Goal: Information Seeking & Learning: Learn about a topic

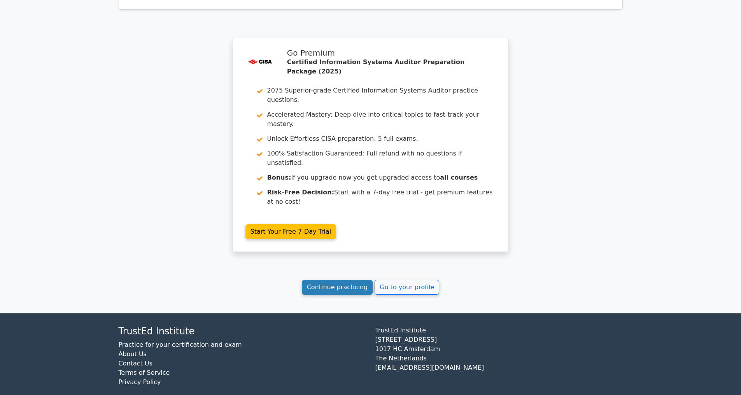
scroll to position [1351, 0]
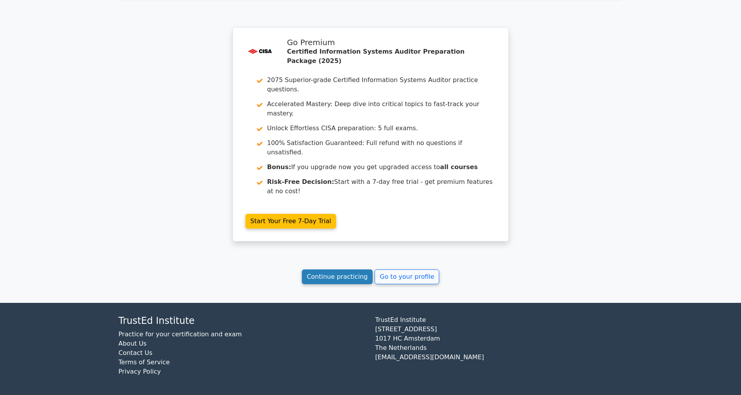
click at [332, 275] on link "Continue practicing" at bounding box center [337, 277] width 71 height 15
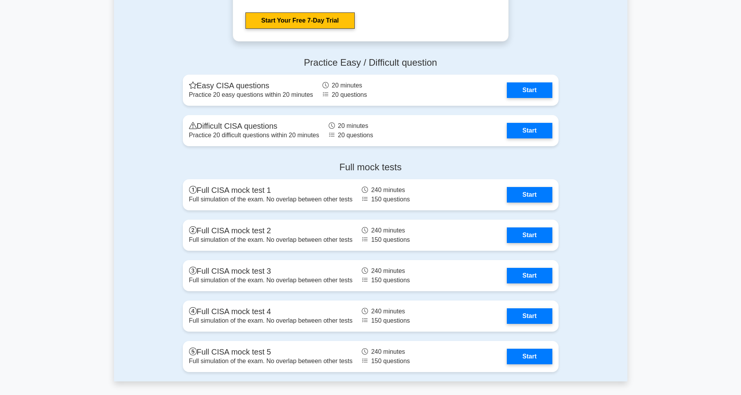
scroll to position [1330, 0]
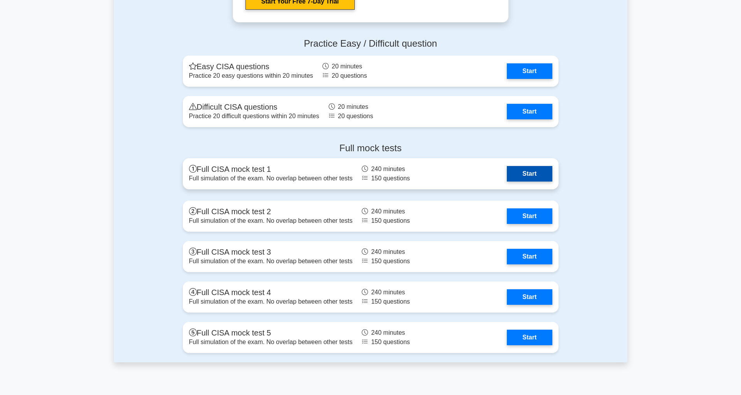
click at [536, 182] on link "Start" at bounding box center [529, 174] width 45 height 16
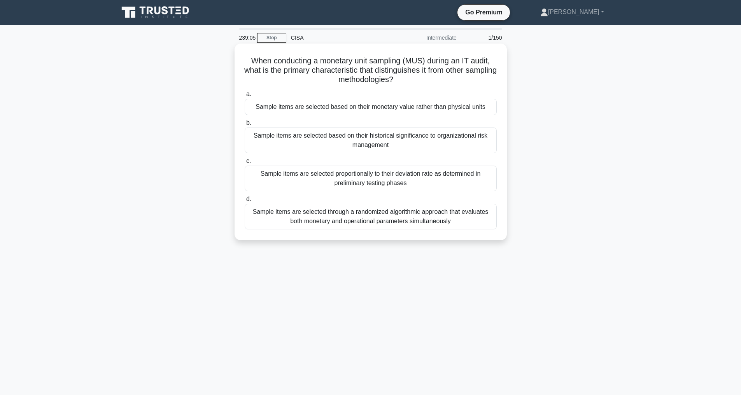
click at [398, 105] on div "Sample items are selected based on their monetary value rather than physical un…" at bounding box center [371, 107] width 252 height 16
click at [245, 97] on input "a. Sample items are selected based on their monetary value rather than physical…" at bounding box center [245, 94] width 0 height 5
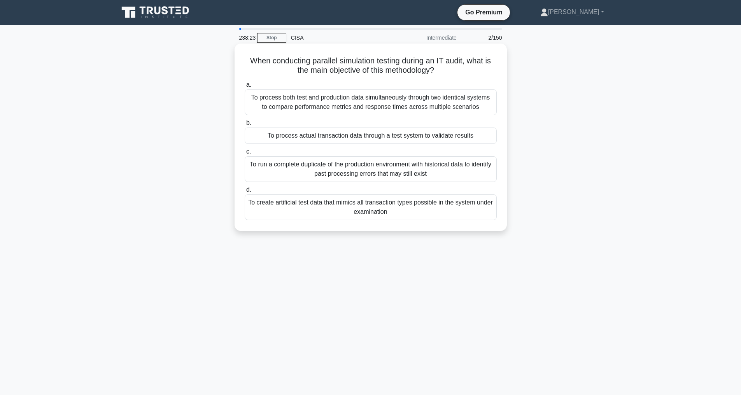
click at [410, 99] on div "To process both test and production data simultaneously through two identical s…" at bounding box center [371, 102] width 252 height 26
click at [245, 88] on input "a. To process both test and production data simultaneously through two identica…" at bounding box center [245, 84] width 0 height 5
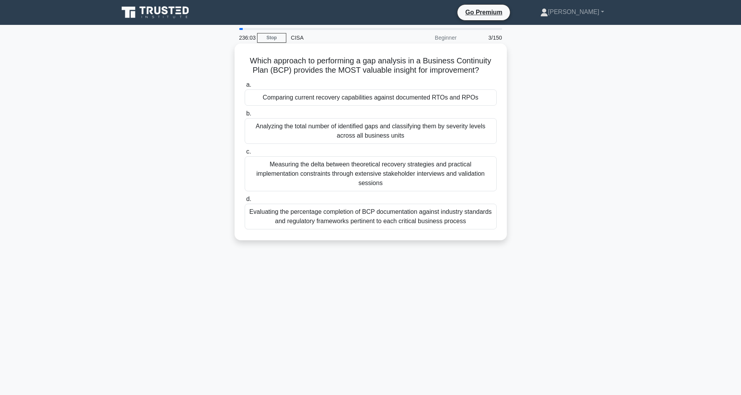
click at [394, 144] on div "Analyzing the total number of identified gaps and classifying them by severity …" at bounding box center [371, 131] width 252 height 26
click at [245, 116] on input "b. Analyzing the total number of identified gaps and classifying them by severi…" at bounding box center [245, 113] width 0 height 5
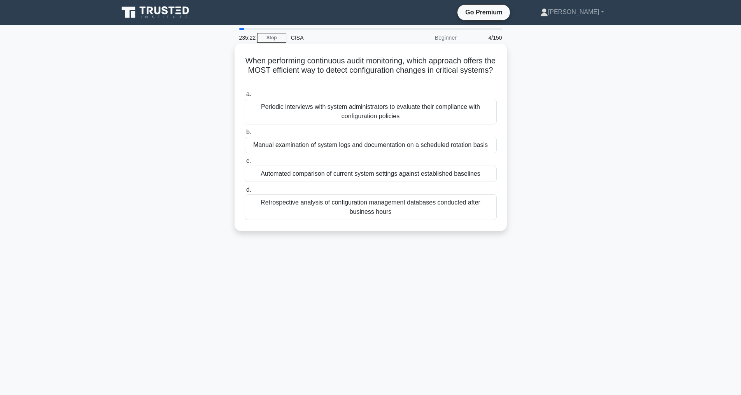
click at [372, 182] on div "Automated comparison of current system settings against established baselines" at bounding box center [371, 174] width 252 height 16
click at [245, 164] on input "c. Automated comparison of current system settings against established baselines" at bounding box center [245, 161] width 0 height 5
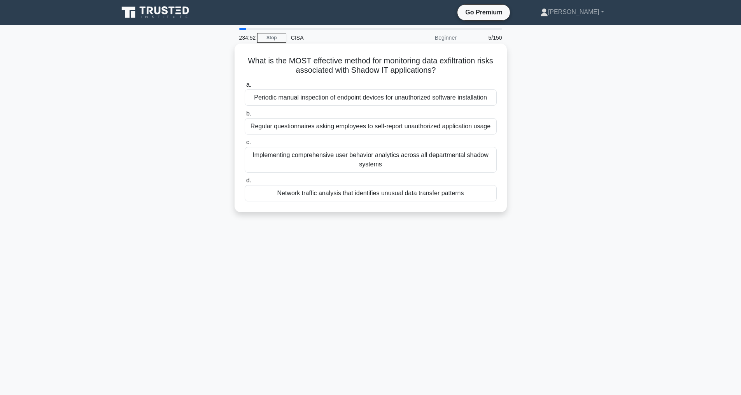
click at [409, 173] on div "Implementing comprehensive user behavior analytics across all departmental shad…" at bounding box center [371, 160] width 252 height 26
click at [245, 145] on input "c. Implementing comprehensive user behavior analytics across all departmental s…" at bounding box center [245, 142] width 0 height 5
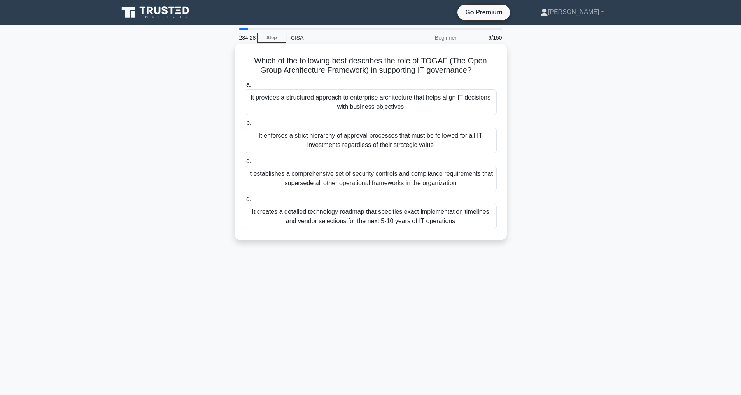
click at [445, 103] on div "It provides a structured approach to enterprise architecture that helps align I…" at bounding box center [371, 102] width 252 height 26
click at [245, 88] on input "a. It provides a structured approach to enterprise architecture that helps alig…" at bounding box center [245, 84] width 0 height 5
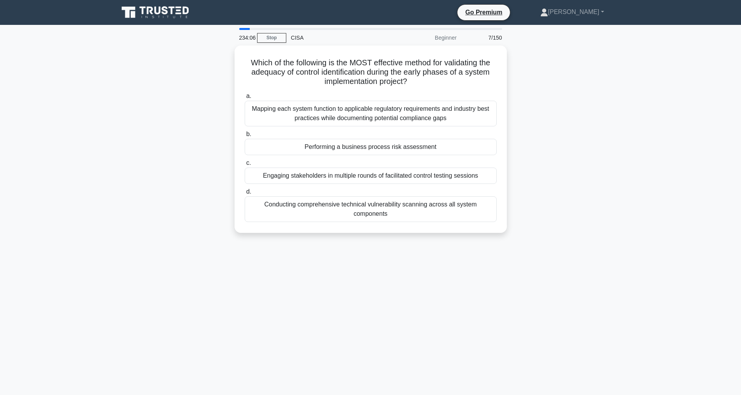
click at [575, 138] on div "Which of the following is the MOST effective method for validating the adequacy…" at bounding box center [371, 144] width 514 height 197
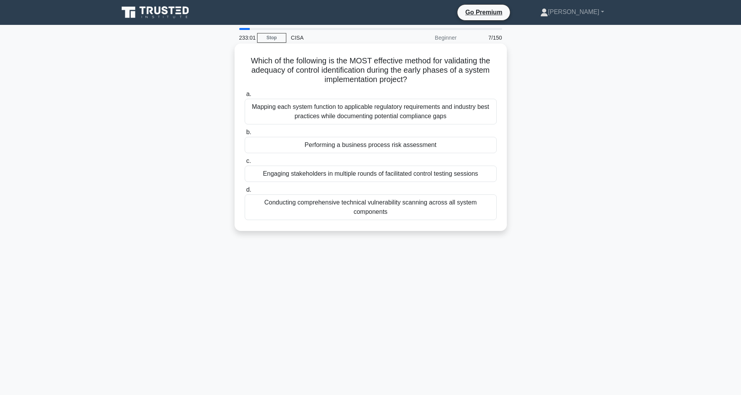
click at [377, 144] on div "Performing a business process risk assessment" at bounding box center [371, 145] width 252 height 16
click at [245, 135] on input "b. Performing a business process risk assessment" at bounding box center [245, 132] width 0 height 5
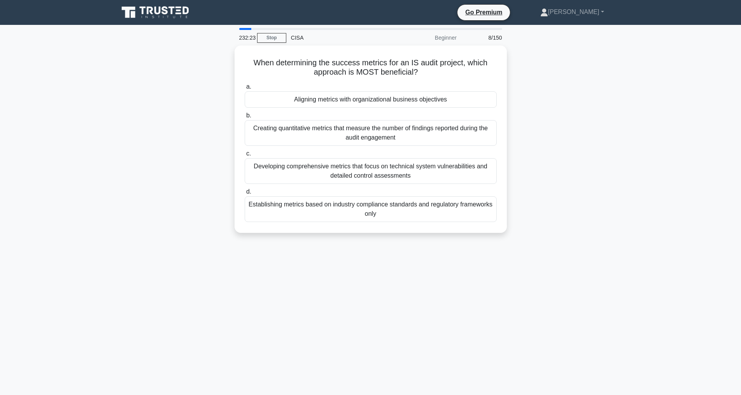
click at [207, 118] on div "When determining the success metrics for an IS audit project, which approach is…" at bounding box center [371, 144] width 514 height 197
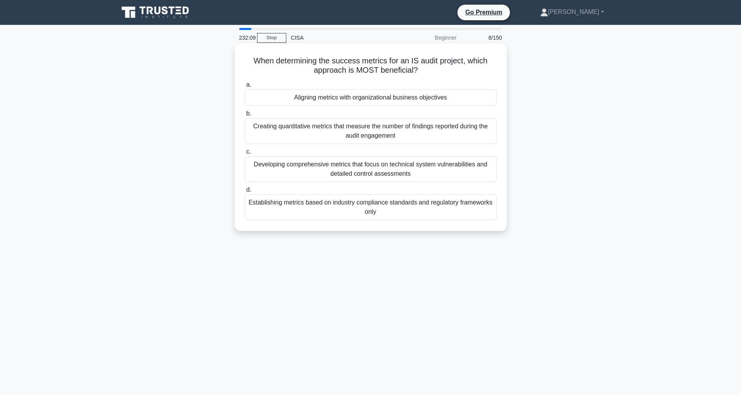
click at [384, 97] on div "Aligning metrics with organizational business objectives" at bounding box center [371, 97] width 252 height 16
click at [245, 88] on input "a. Aligning metrics with organizational business objectives" at bounding box center [245, 84] width 0 height 5
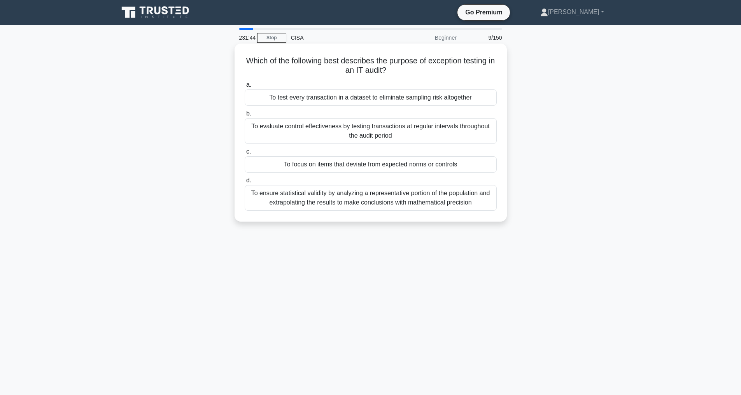
click at [436, 163] on div "To focus on items that deviate from expected norms or controls" at bounding box center [371, 164] width 252 height 16
click at [245, 154] on input "c. To focus on items that deviate from expected norms or controls" at bounding box center [245, 151] width 0 height 5
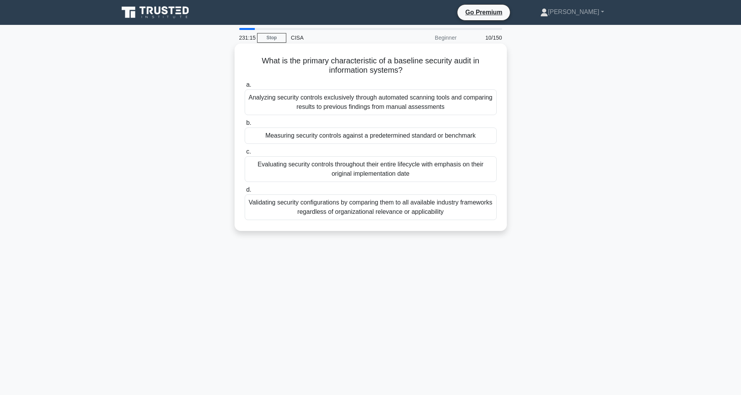
click at [428, 135] on div "Measuring security controls against a predetermined standard or benchmark" at bounding box center [371, 136] width 252 height 16
click at [245, 126] on input "b. Measuring security controls against a predetermined standard or benchmark" at bounding box center [245, 123] width 0 height 5
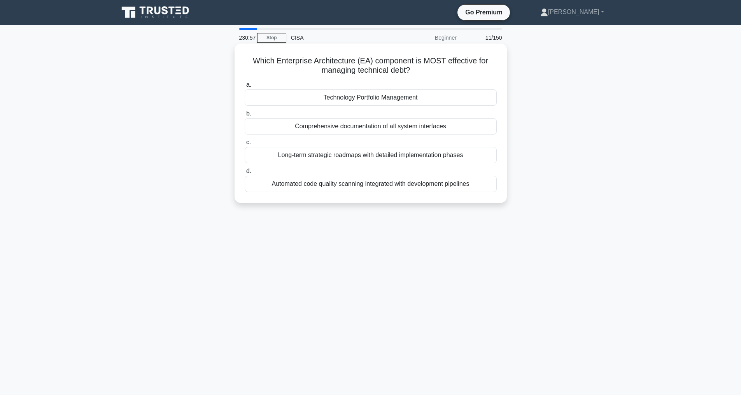
click at [407, 96] on div "Technology Portfolio Management" at bounding box center [371, 97] width 252 height 16
click at [245, 88] on input "a. Technology Portfolio Management" at bounding box center [245, 84] width 0 height 5
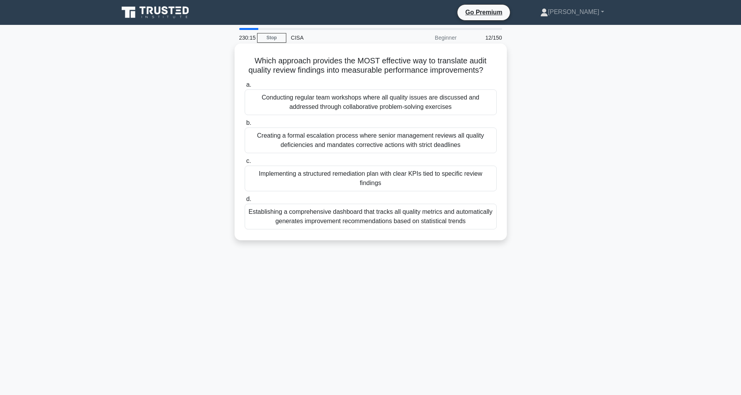
click at [400, 227] on div "Establishing a comprehensive dashboard that tracks all quality metrics and auto…" at bounding box center [371, 217] width 252 height 26
click at [245, 202] on input "d. Establishing a comprehensive dashboard that tracks all quality metrics and a…" at bounding box center [245, 199] width 0 height 5
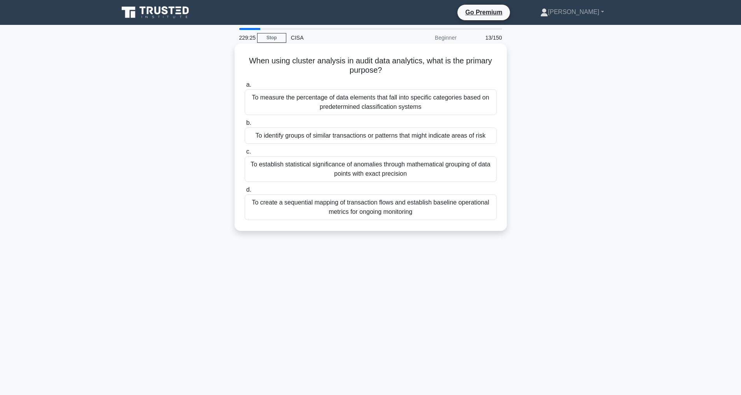
click at [361, 133] on div "To identify groups of similar transactions or patterns that might indicate area…" at bounding box center [371, 136] width 252 height 16
click at [245, 126] on input "b. To identify groups of similar transactions or patterns that might indicate a…" at bounding box center [245, 123] width 0 height 5
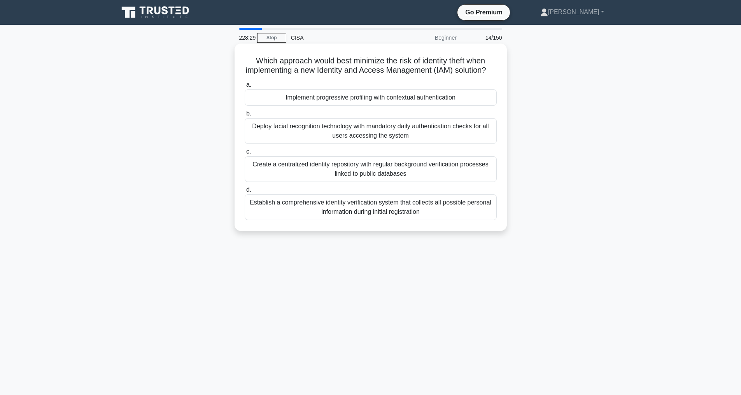
click at [364, 217] on div "Establish a comprehensive identity verification system that collects all possib…" at bounding box center [371, 208] width 252 height 26
click at [245, 193] on input "d. Establish a comprehensive identity verification system that collects all pos…" at bounding box center [245, 190] width 0 height 5
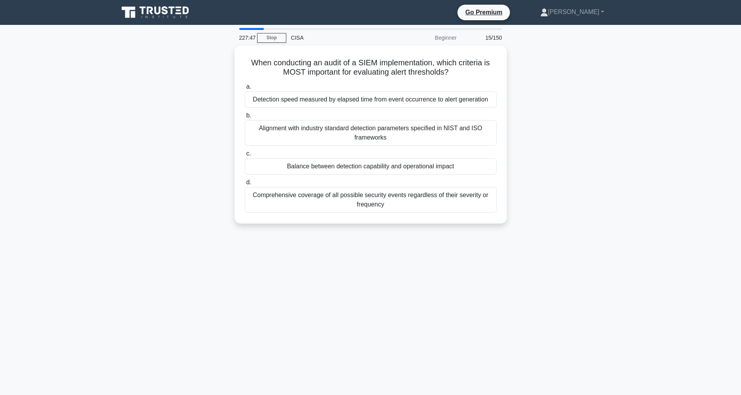
click at [132, 134] on div "When conducting an audit of a SIEM implementation, which criteria is MOST impor…" at bounding box center [371, 140] width 514 height 188
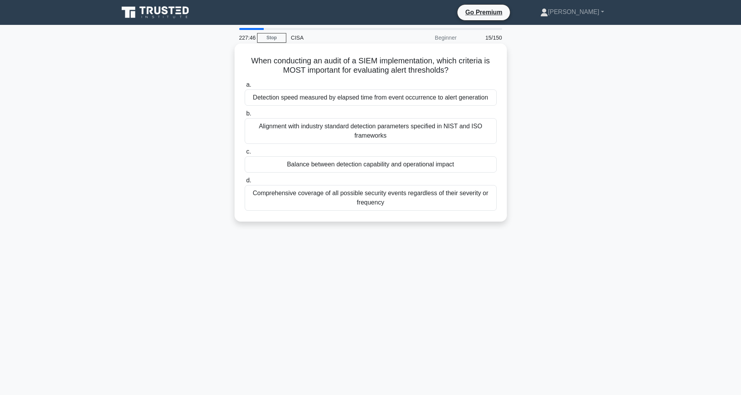
click at [383, 173] on div "Balance between detection capability and operational impact" at bounding box center [371, 164] width 252 height 16
click at [245, 154] on input "c. Balance between detection capability and operational impact" at bounding box center [245, 151] width 0 height 5
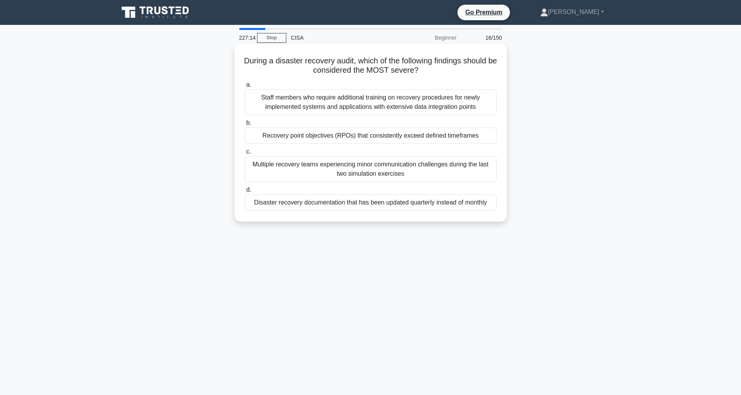
click at [411, 138] on div "Recovery point objectives (RPOs) that consistently exceed defined timeframes" at bounding box center [371, 136] width 252 height 16
click at [245, 126] on input "b. Recovery point objectives (RPOs) that consistently exceed defined timeframes" at bounding box center [245, 123] width 0 height 5
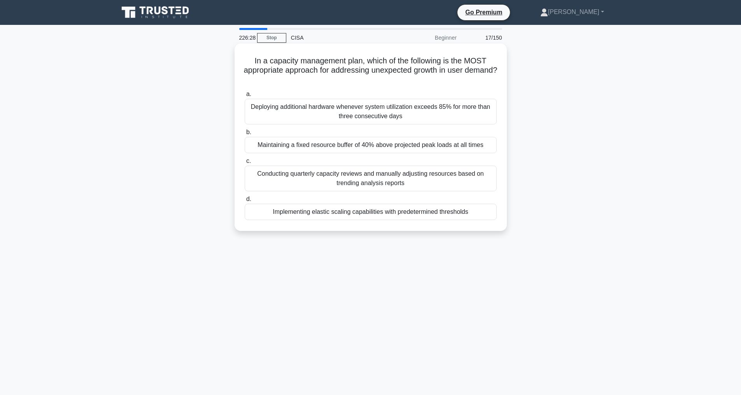
click at [358, 211] on div "Implementing elastic scaling capabilities with predetermined thresholds" at bounding box center [371, 212] width 252 height 16
click at [245, 202] on input "d. Implementing elastic scaling capabilities with predetermined thresholds" at bounding box center [245, 199] width 0 height 5
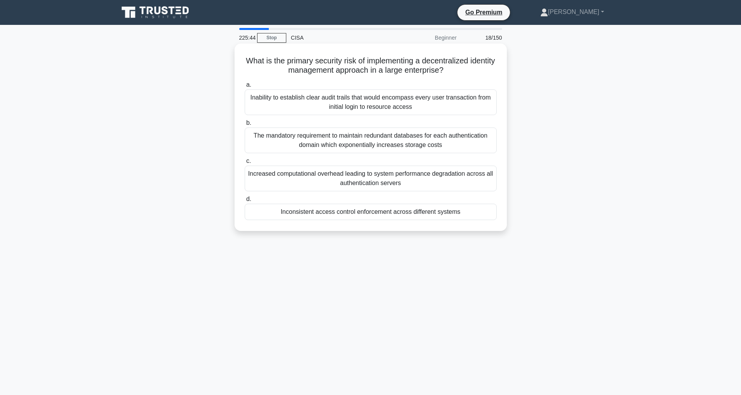
click at [382, 214] on div "Inconsistent access control enforcement across different systems" at bounding box center [371, 212] width 252 height 16
click at [245, 202] on input "d. Inconsistent access control enforcement across different systems" at bounding box center [245, 199] width 0 height 5
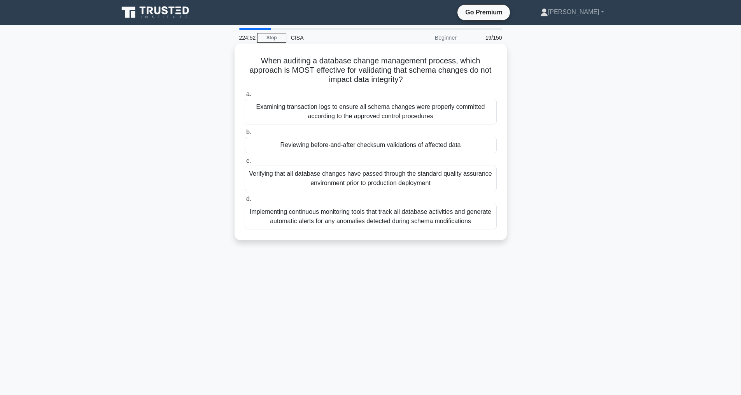
click at [379, 217] on div "Implementing continuous monitoring tools that track all database activities and…" at bounding box center [371, 217] width 252 height 26
click at [245, 202] on input "d. Implementing continuous monitoring tools that track all database activities …" at bounding box center [245, 199] width 0 height 5
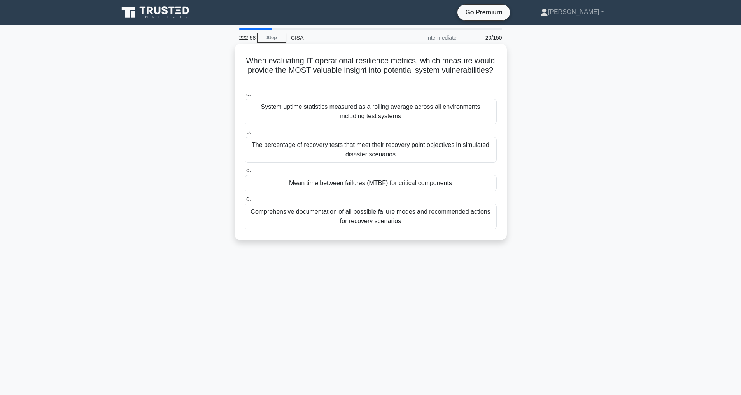
click at [300, 184] on div "Mean time between failures (MTBF) for critical components" at bounding box center [371, 183] width 252 height 16
click at [245, 173] on input "c. Mean time between failures (MTBF) for critical components" at bounding box center [245, 170] width 0 height 5
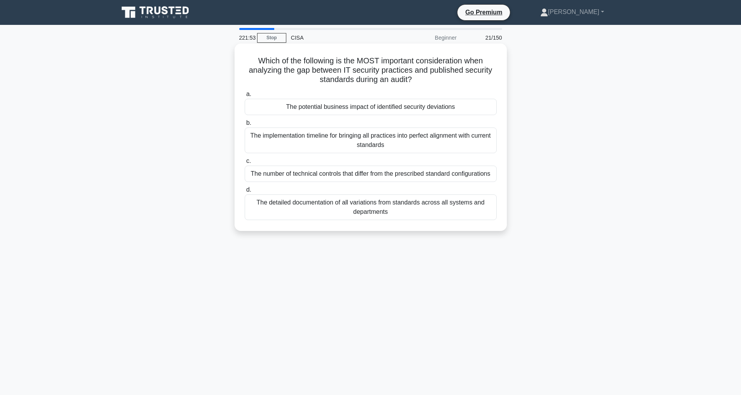
click at [304, 173] on div "The number of technical controls that differ from the prescribed standard confi…" at bounding box center [371, 174] width 252 height 16
click at [245, 164] on input "c. The number of technical controls that differ from the prescribed standard co…" at bounding box center [245, 161] width 0 height 5
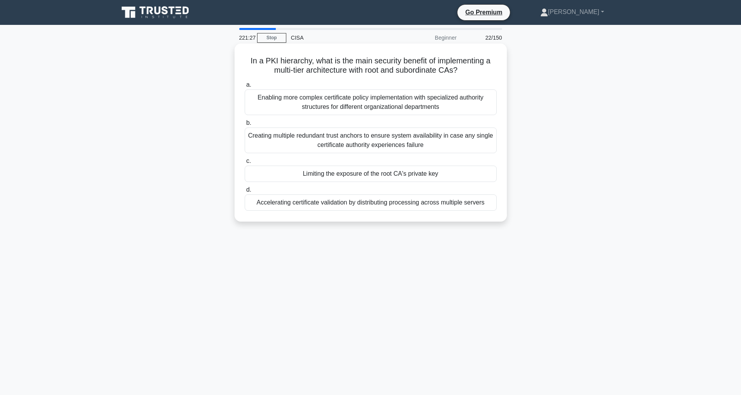
click at [401, 153] on div "Creating multiple redundant trust anchors to ensure system availability in case…" at bounding box center [371, 141] width 252 height 26
click at [245, 126] on input "b. Creating multiple redundant trust anchors to ensure system availability in c…" at bounding box center [245, 123] width 0 height 5
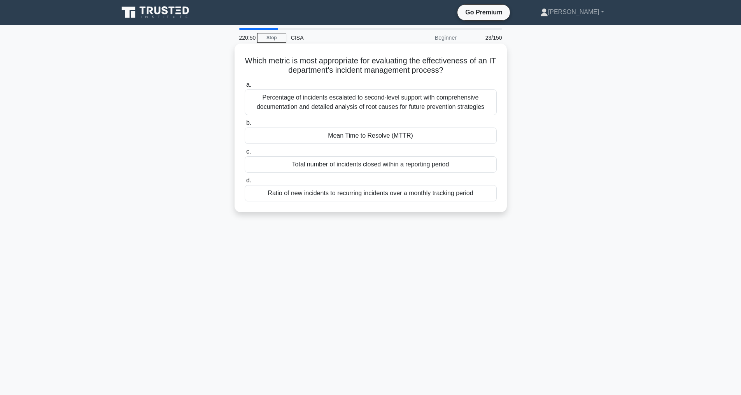
click at [361, 138] on div "Mean Time to Resolve (MTTR)" at bounding box center [371, 136] width 252 height 16
click at [245, 126] on input "b. Mean Time to Resolve (MTTR)" at bounding box center [245, 123] width 0 height 5
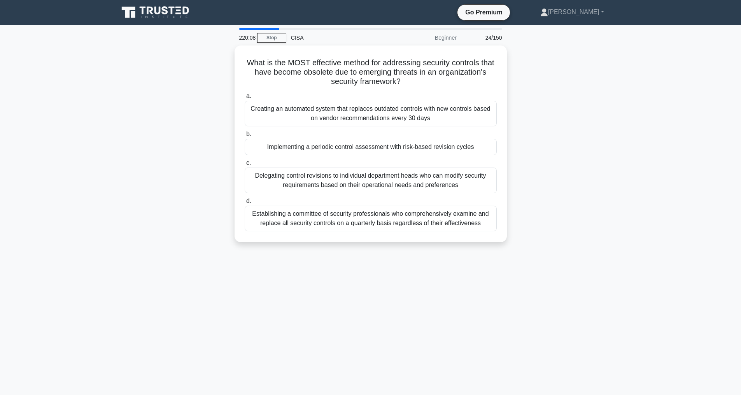
scroll to position [25, 0]
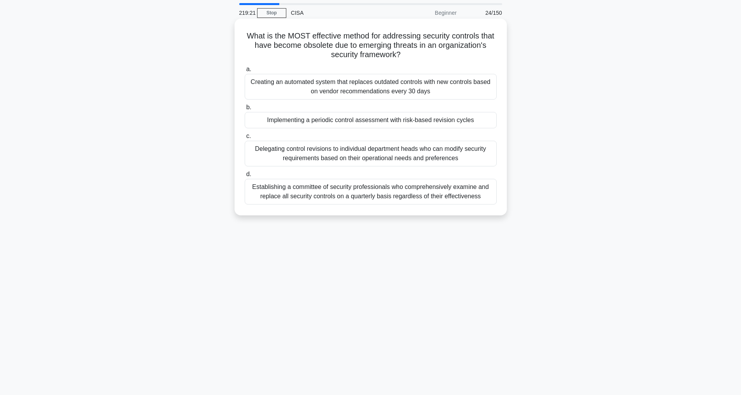
click at [354, 89] on div "Creating an automated system that replaces outdated controls with new controls …" at bounding box center [371, 87] width 252 height 26
click at [245, 72] on input "a. Creating an automated system that replaces outdated controls with new contro…" at bounding box center [245, 69] width 0 height 5
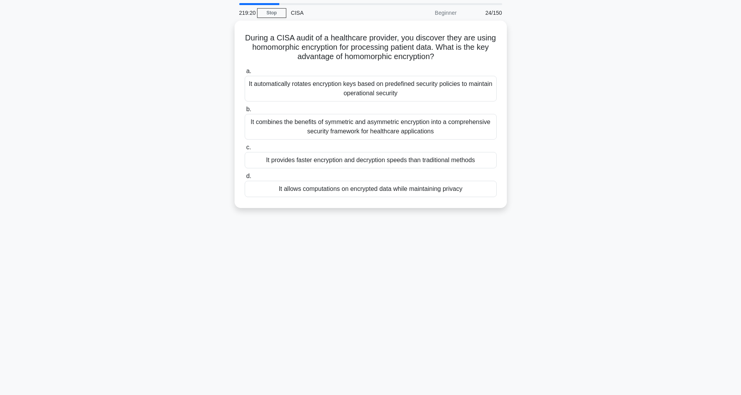
scroll to position [0, 0]
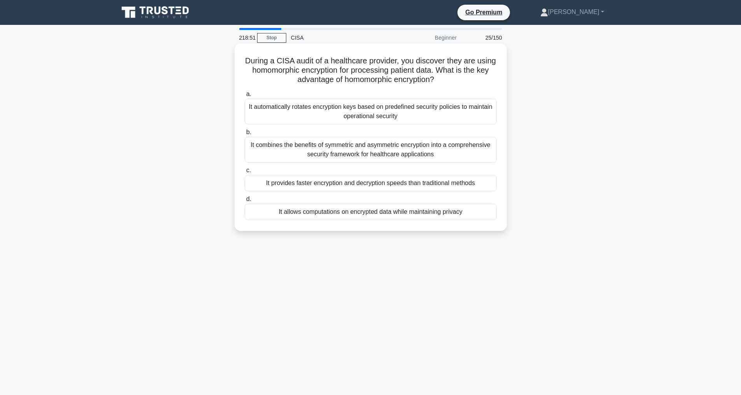
click at [365, 150] on div "It combines the benefits of symmetric and asymmetric encryption into a comprehe…" at bounding box center [371, 150] width 252 height 26
click at [245, 135] on input "b. It combines the benefits of symmetric and asymmetric encryption into a compr…" at bounding box center [245, 132] width 0 height 5
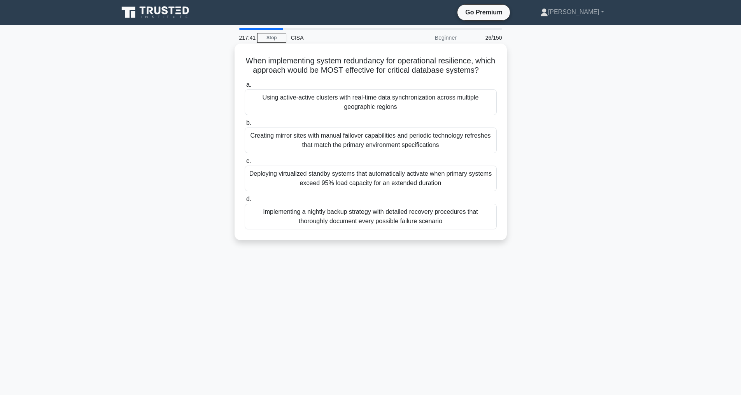
click at [359, 188] on div "Deploying virtualized standby systems that automatically activate when primary …" at bounding box center [371, 179] width 252 height 26
click at [245, 164] on input "c. Deploying virtualized standby systems that automatically activate when prima…" at bounding box center [245, 161] width 0 height 5
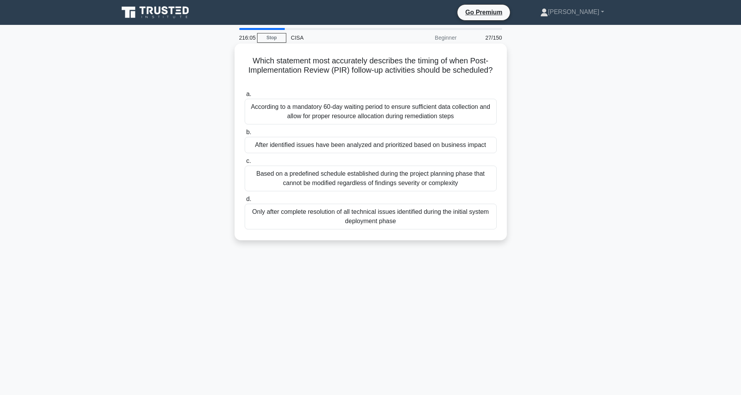
click at [373, 144] on div "After identified issues have been analyzed and prioritized based on business im…" at bounding box center [371, 145] width 252 height 16
click at [245, 135] on input "b. After identified issues have been analyzed and prioritized based on business…" at bounding box center [245, 132] width 0 height 5
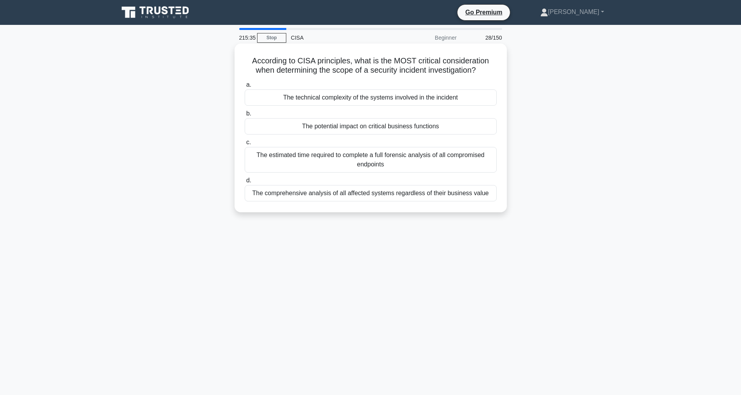
click at [360, 128] on div "The potential impact on critical business functions" at bounding box center [371, 126] width 252 height 16
click at [245, 116] on input "b. The potential impact on critical business functions" at bounding box center [245, 113] width 0 height 5
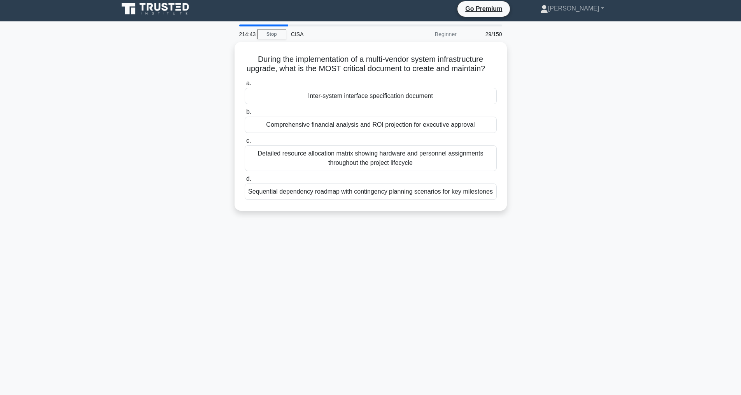
scroll to position [25, 0]
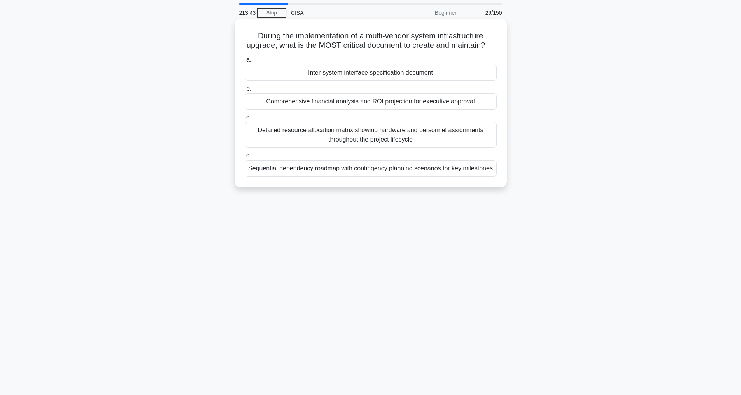
click at [358, 81] on div "Inter-system interface specification document" at bounding box center [371, 73] width 252 height 16
click at [245, 63] on input "a. Inter-system interface specification document" at bounding box center [245, 60] width 0 height 5
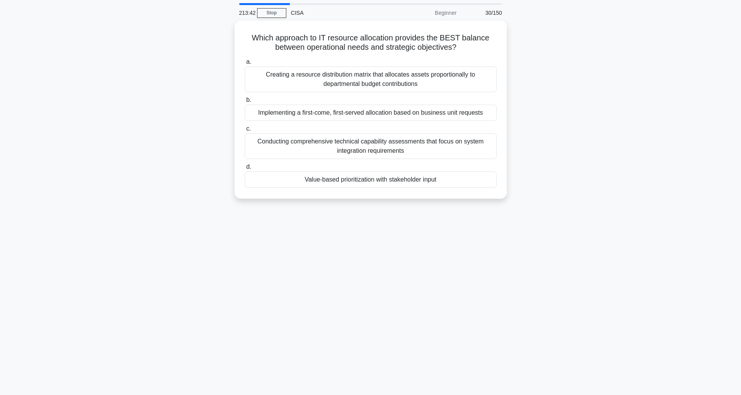
scroll to position [0, 0]
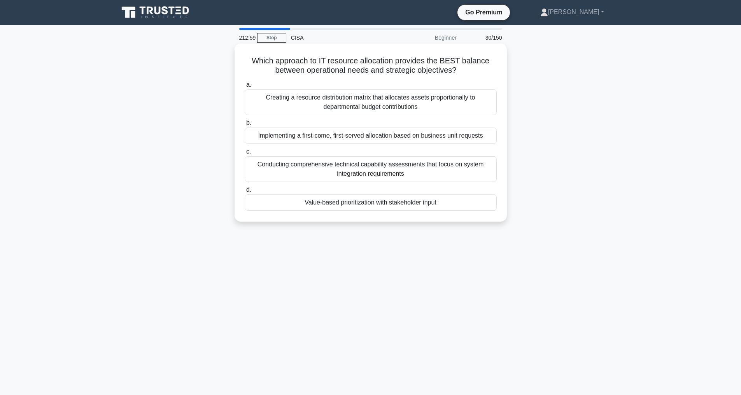
click at [356, 203] on div "Value-based prioritization with stakeholder input" at bounding box center [371, 203] width 252 height 16
click at [245, 193] on input "d. Value-based prioritization with stakeholder input" at bounding box center [245, 190] width 0 height 5
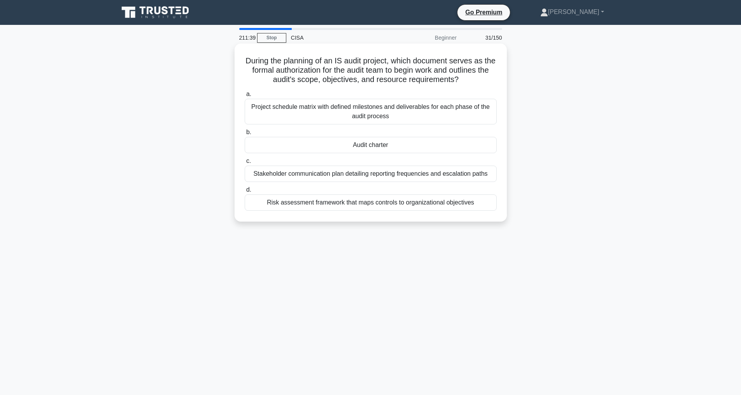
click at [354, 153] on div "Audit charter" at bounding box center [371, 145] width 252 height 16
click at [245, 135] on input "b. Audit charter" at bounding box center [245, 132] width 0 height 5
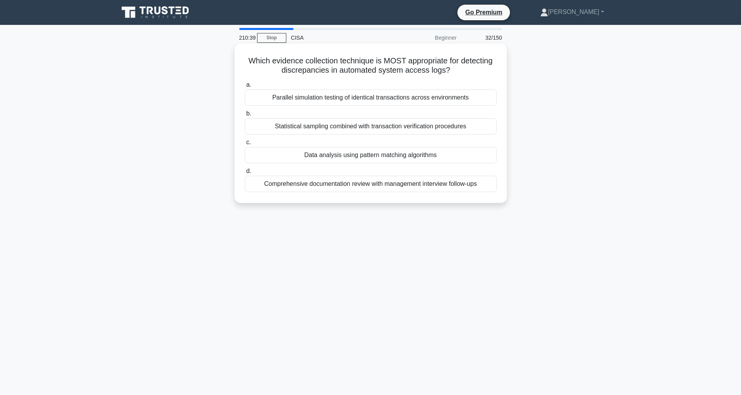
click at [399, 154] on div "Data analysis using pattern matching algorithms" at bounding box center [371, 155] width 252 height 16
click at [245, 145] on input "c. Data analysis using pattern matching algorithms" at bounding box center [245, 142] width 0 height 5
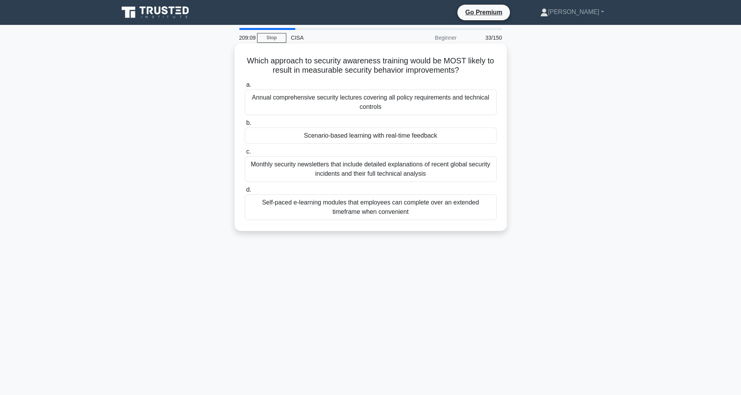
click at [397, 137] on div "Scenario-based learning with real-time feedback" at bounding box center [371, 136] width 252 height 16
click at [245, 126] on input "b. Scenario-based learning with real-time feedback" at bounding box center [245, 123] width 0 height 5
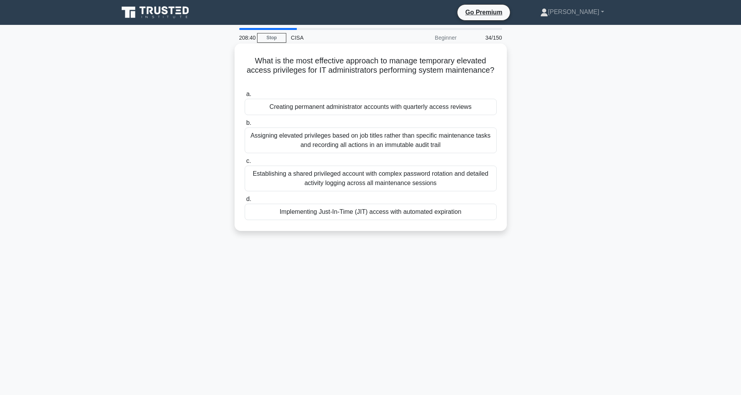
click at [423, 212] on div "Implementing Just-In-Time (JIT) access with automated expiration" at bounding box center [371, 212] width 252 height 16
click at [245, 202] on input "d. Implementing Just-In-Time (JIT) access with automated expiration" at bounding box center [245, 199] width 0 height 5
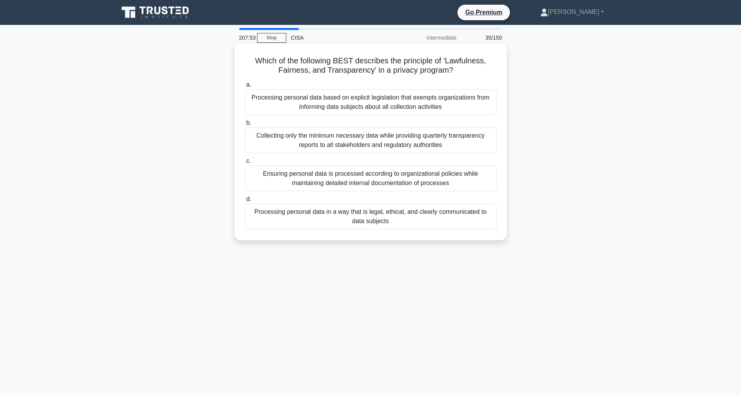
click at [371, 215] on div "Processing personal data in a way that is legal, ethical, and clearly communica…" at bounding box center [371, 217] width 252 height 26
click at [245, 202] on input "d. Processing personal data in a way that is legal, ethical, and clearly commun…" at bounding box center [245, 199] width 0 height 5
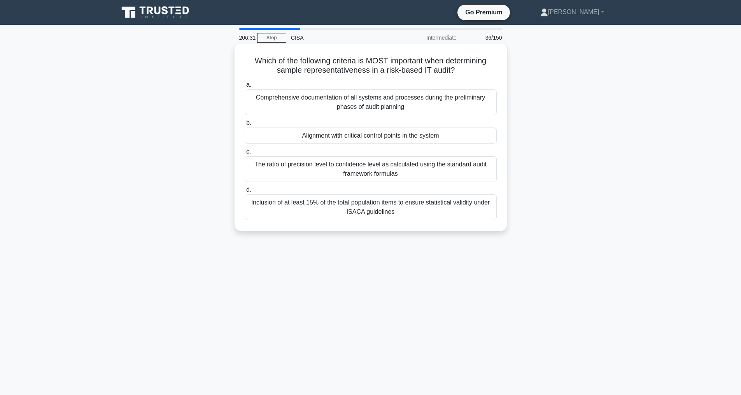
click at [320, 169] on div "The ratio of precision level to confidence level as calculated using the standa…" at bounding box center [371, 169] width 252 height 26
click at [245, 154] on input "c. The ratio of precision level to confidence level as calculated using the sta…" at bounding box center [245, 151] width 0 height 5
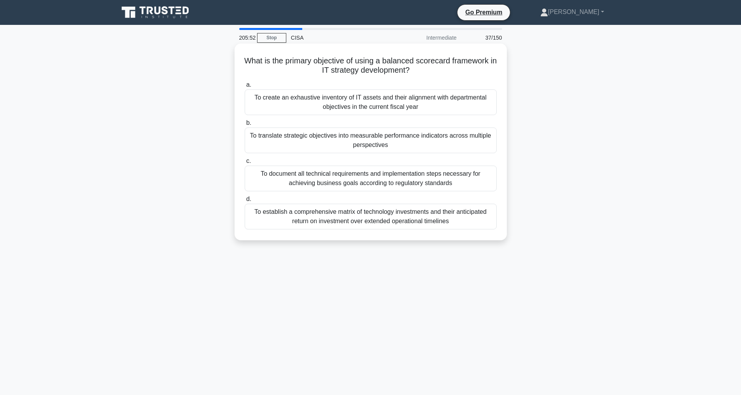
click at [342, 139] on div "To translate strategic objectives into measurable performance indicators across…" at bounding box center [371, 141] width 252 height 26
click at [245, 126] on input "b. To translate strategic objectives into measurable performance indicators acr…" at bounding box center [245, 123] width 0 height 5
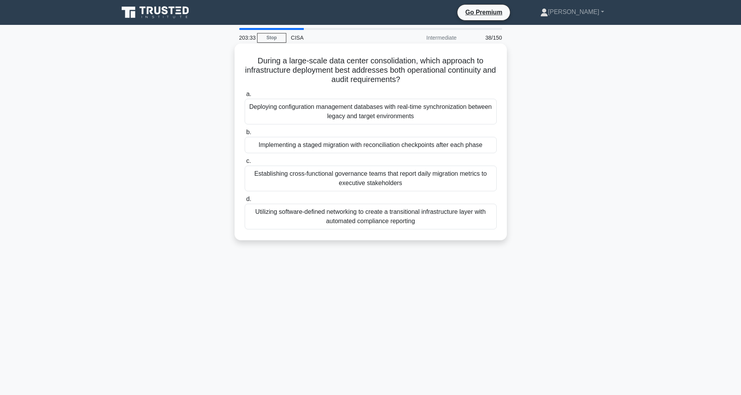
click at [317, 147] on div "Implementing a staged migration with reconciliation checkpoints after each phase" at bounding box center [371, 145] width 252 height 16
click at [245, 135] on input "b. Implementing a staged migration with reconciliation checkpoints after each p…" at bounding box center [245, 132] width 0 height 5
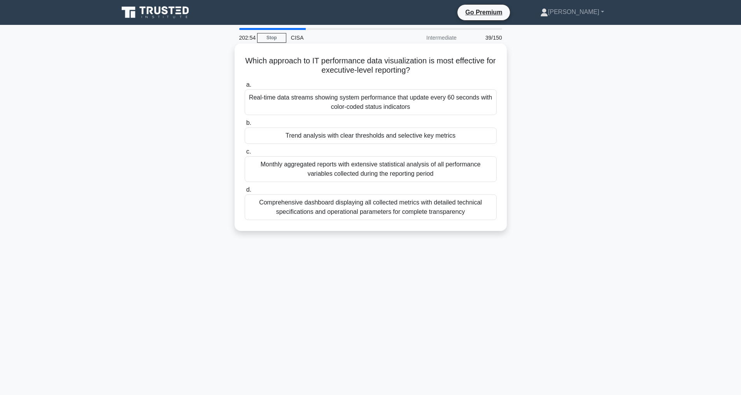
click at [371, 207] on div "Comprehensive dashboard displaying all collected metrics with detailed technica…" at bounding box center [371, 208] width 252 height 26
click at [245, 193] on input "d. Comprehensive dashboard displaying all collected metrics with detailed techn…" at bounding box center [245, 190] width 0 height 5
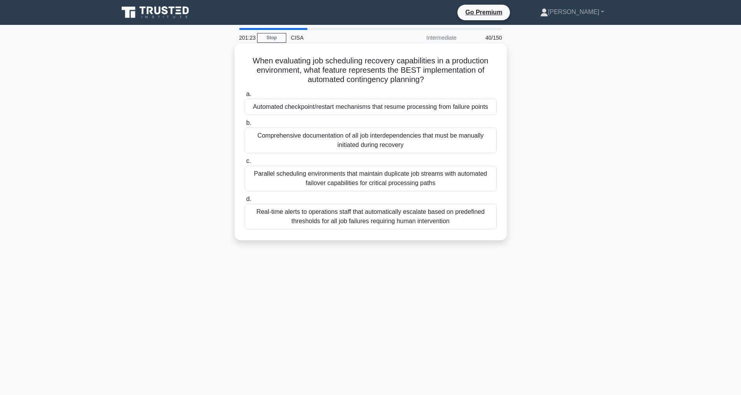
click at [332, 187] on div "Parallel scheduling environments that maintain duplicate job streams with autom…" at bounding box center [371, 179] width 252 height 26
click at [245, 164] on input "c. Parallel scheduling environments that maintain duplicate job streams with au…" at bounding box center [245, 161] width 0 height 5
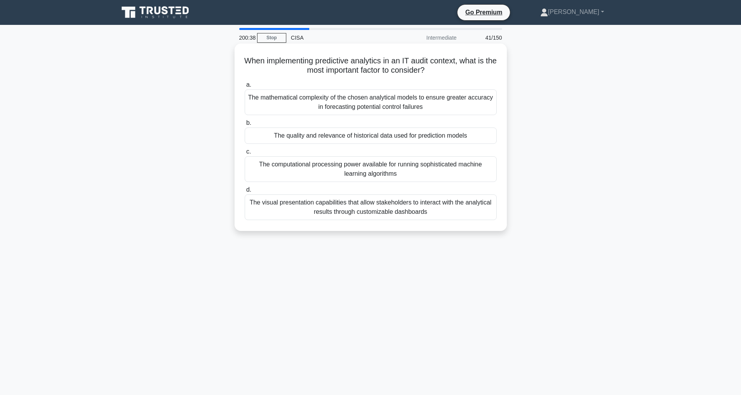
click at [369, 135] on div "The quality and relevance of historical data used for prediction models" at bounding box center [371, 136] width 252 height 16
click at [245, 126] on input "b. The quality and relevance of historical data used for prediction models" at bounding box center [245, 123] width 0 height 5
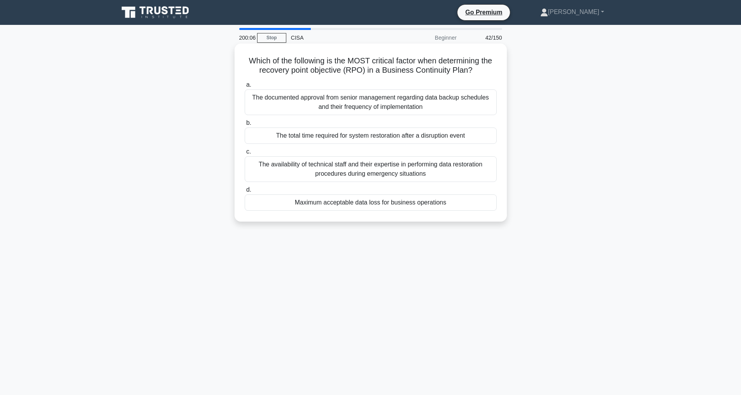
click at [364, 202] on div "Maximum acceptable data loss for business operations" at bounding box center [371, 203] width 252 height 16
click at [245, 193] on input "d. Maximum acceptable data loss for business operations" at bounding box center [245, 190] width 0 height 5
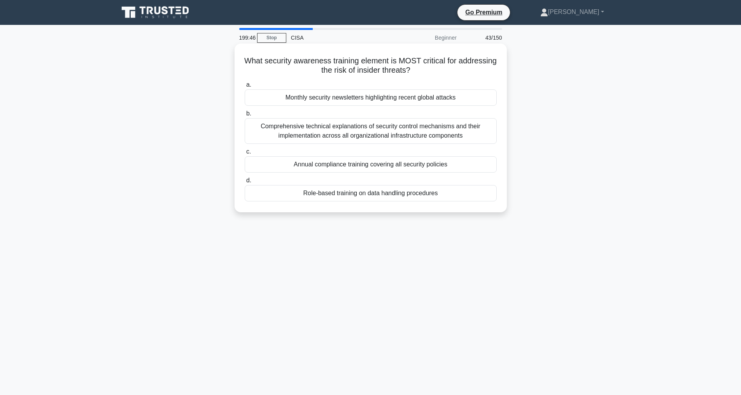
click at [378, 167] on div "Annual compliance training covering all security policies" at bounding box center [371, 164] width 252 height 16
click at [245, 154] on input "c. Annual compliance training covering all security policies" at bounding box center [245, 151] width 0 height 5
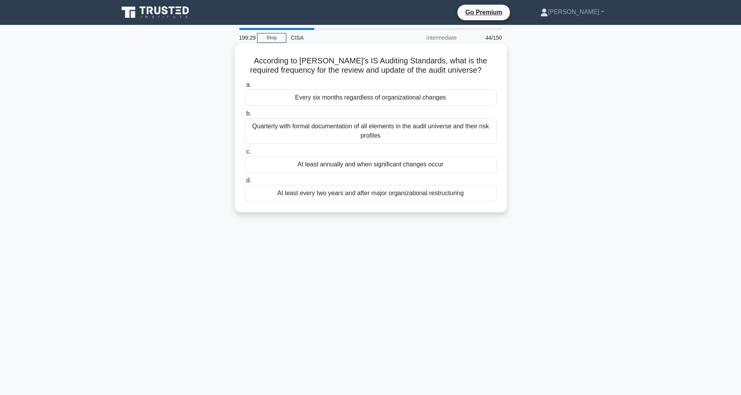
click at [377, 165] on div "At least annually and when significant changes occur" at bounding box center [371, 164] width 252 height 16
click at [245, 154] on input "c. At least annually and when significant changes occur" at bounding box center [245, 151] width 0 height 5
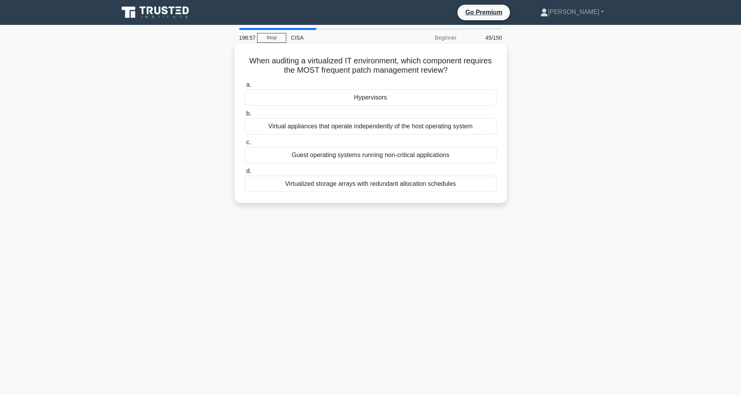
click at [377, 98] on div "Hypervisors" at bounding box center [371, 97] width 252 height 16
click at [245, 88] on input "a. Hypervisors" at bounding box center [245, 84] width 0 height 5
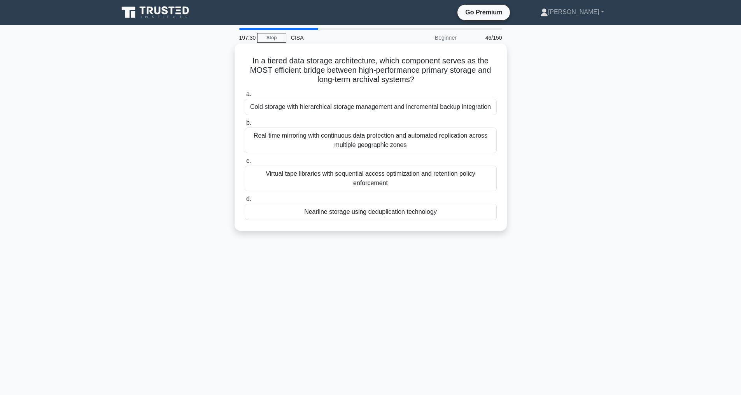
click at [356, 147] on div "Real-time mirroring with continuous data protection and automated replication a…" at bounding box center [371, 141] width 252 height 26
click at [245, 126] on input "b. Real-time mirroring with continuous data protection and automated replicatio…" at bounding box center [245, 123] width 0 height 5
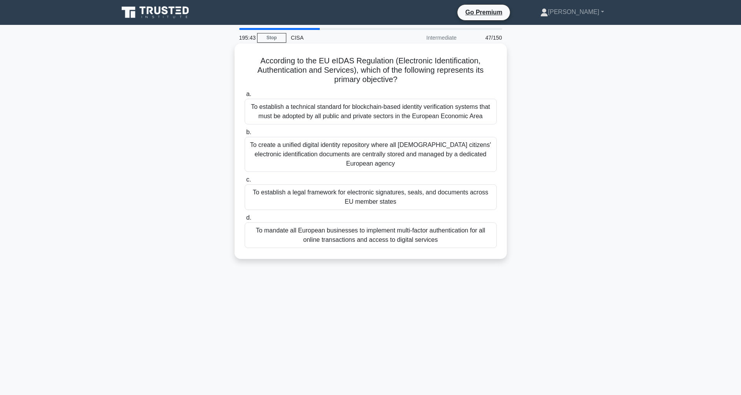
click at [289, 110] on div "To establish a technical standard for blockchain-based identity verification sy…" at bounding box center [371, 112] width 252 height 26
click at [245, 97] on input "a. To establish a technical standard for blockchain-based identity verification…" at bounding box center [245, 94] width 0 height 5
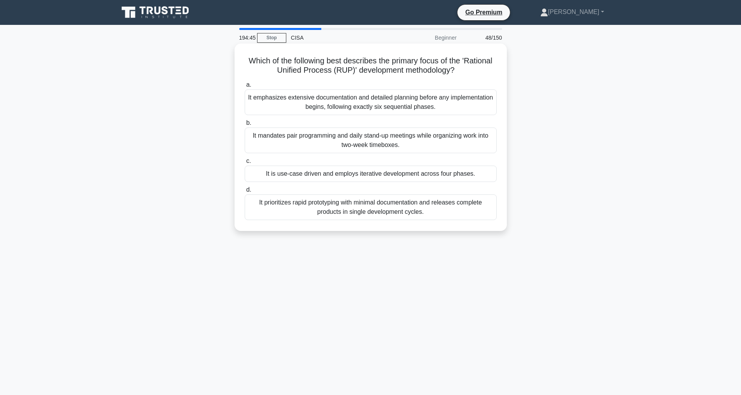
click at [346, 175] on div "It is use-case driven and employs iterative development across four phases." at bounding box center [371, 174] width 252 height 16
click at [245, 164] on input "c. It is use-case driven and employs iterative development across four phases." at bounding box center [245, 161] width 0 height 5
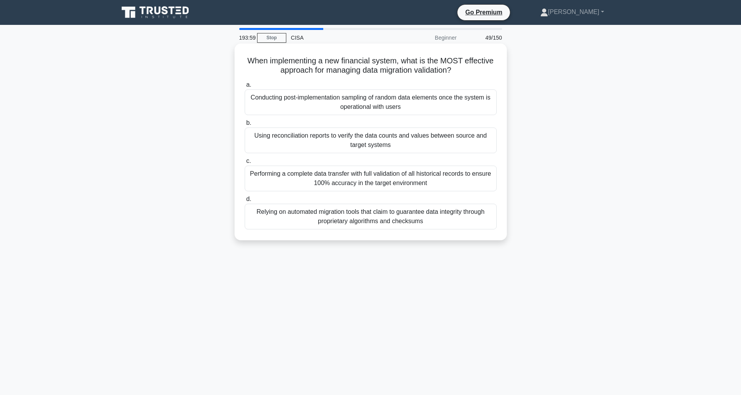
click at [407, 143] on div "Using reconciliation reports to verify the data counts and values between sourc…" at bounding box center [371, 141] width 252 height 26
click at [245, 126] on input "b. Using reconciliation reports to verify the data counts and values between so…" at bounding box center [245, 123] width 0 height 5
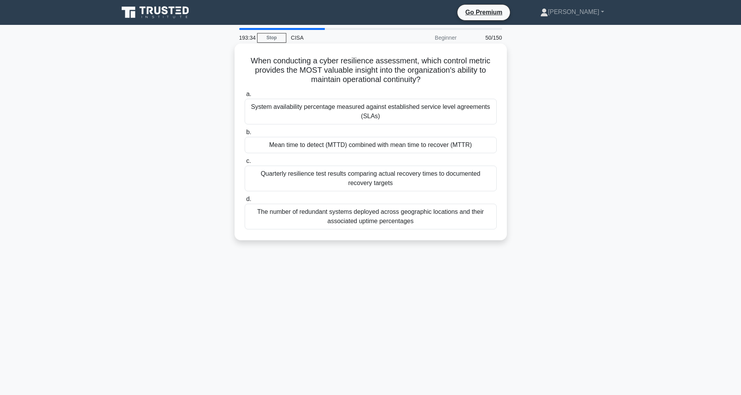
click at [372, 145] on div "Mean time to detect (MTTD) combined with mean time to recover (MTTR)" at bounding box center [371, 145] width 252 height 16
click at [245, 135] on input "b. Mean time to detect (MTTD) combined with mean time to recover (MTTR)" at bounding box center [245, 132] width 0 height 5
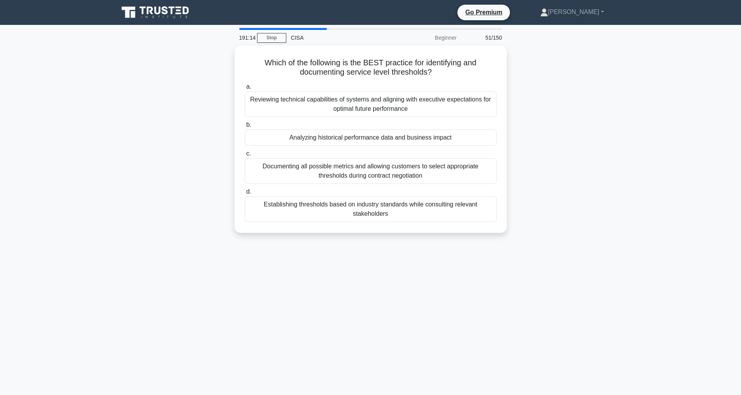
click at [120, 106] on div "Which of the following is the BEST practice for identifying and documenting ser…" at bounding box center [371, 144] width 514 height 197
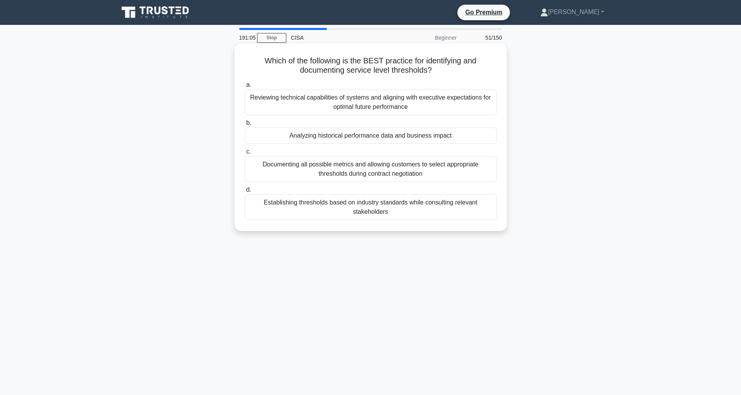
click at [352, 134] on div "Analyzing historical performance data and business impact" at bounding box center [371, 136] width 252 height 16
click at [245, 126] on input "b. Analyzing historical performance data and business impact" at bounding box center [245, 123] width 0 height 5
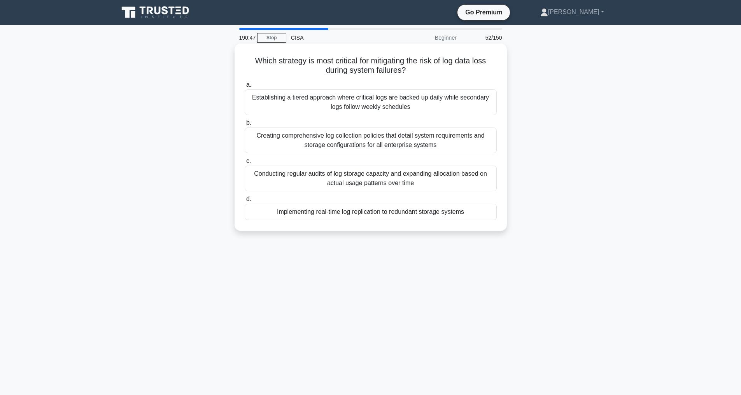
click at [382, 215] on div "Implementing real-time log replication to redundant storage systems" at bounding box center [371, 212] width 252 height 16
click at [245, 202] on input "d. Implementing real-time log replication to redundant storage systems" at bounding box center [245, 199] width 0 height 5
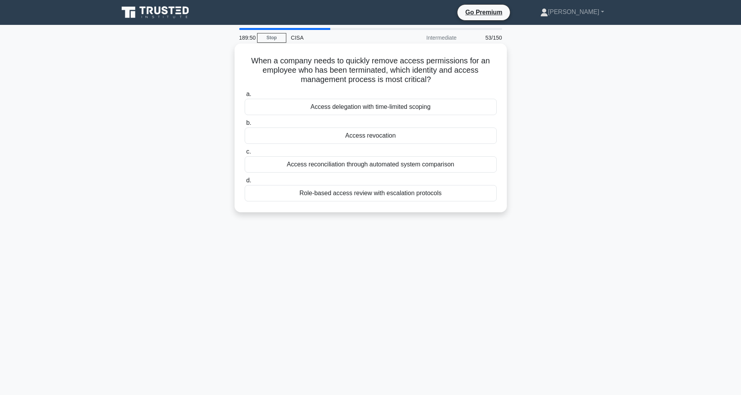
click at [371, 135] on div "Access revocation" at bounding box center [371, 136] width 252 height 16
click at [245, 126] on input "b. Access revocation" at bounding box center [245, 123] width 0 height 5
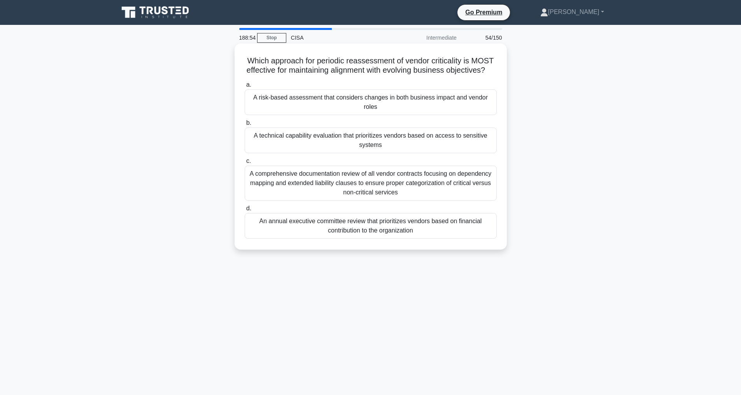
click at [334, 109] on div "A risk-based assessment that considers changes in both business impact and vend…" at bounding box center [371, 102] width 252 height 26
click at [245, 88] on input "a. A risk-based assessment that considers changes in both business impact and v…" at bounding box center [245, 84] width 0 height 5
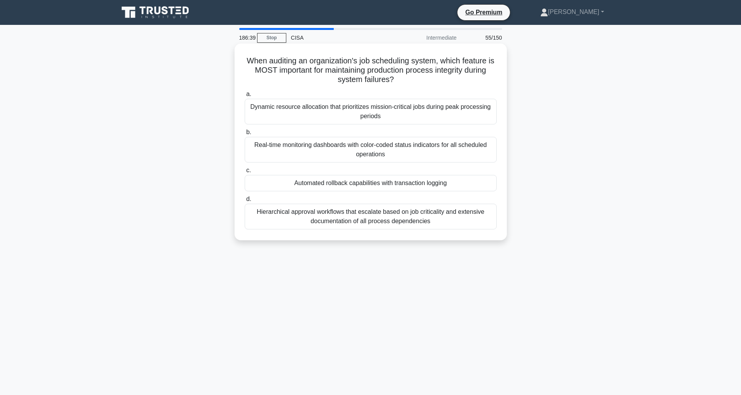
click at [259, 181] on div "Automated rollback capabilities with transaction logging" at bounding box center [371, 183] width 252 height 16
click at [245, 173] on input "c. Automated rollback capabilities with transaction logging" at bounding box center [245, 170] width 0 height 5
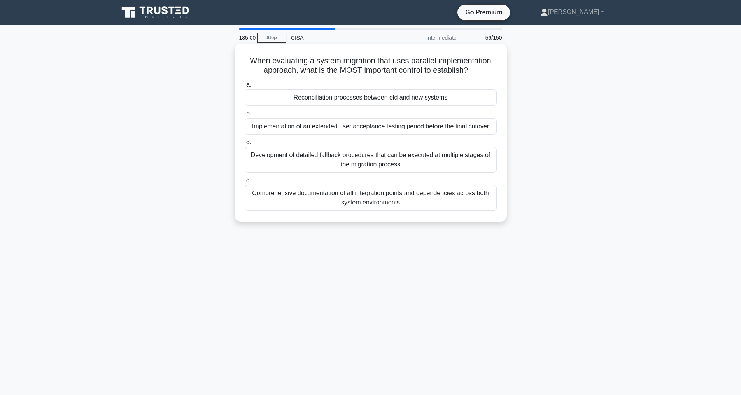
click at [381, 173] on div "Development of detailed fallback procedures that can be executed at multiple st…" at bounding box center [371, 160] width 252 height 26
click at [245, 145] on input "c. Development of detailed fallback procedures that can be executed at multiple…" at bounding box center [245, 142] width 0 height 5
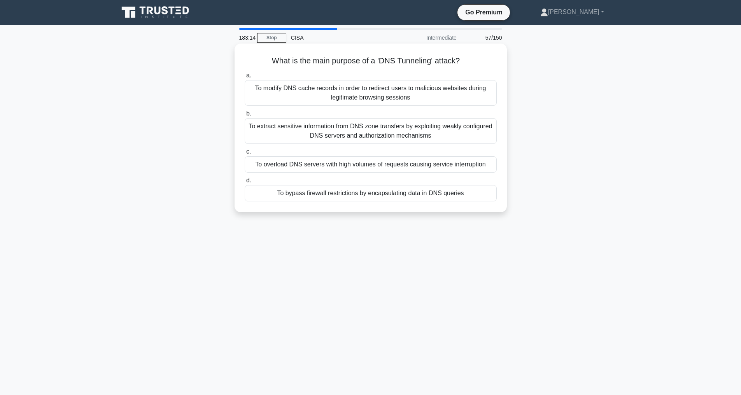
click at [399, 191] on div "To bypass firewall restrictions by encapsulating data in DNS queries" at bounding box center [371, 193] width 252 height 16
click at [245, 183] on input "d. To bypass firewall restrictions by encapsulating data in DNS queries" at bounding box center [245, 180] width 0 height 5
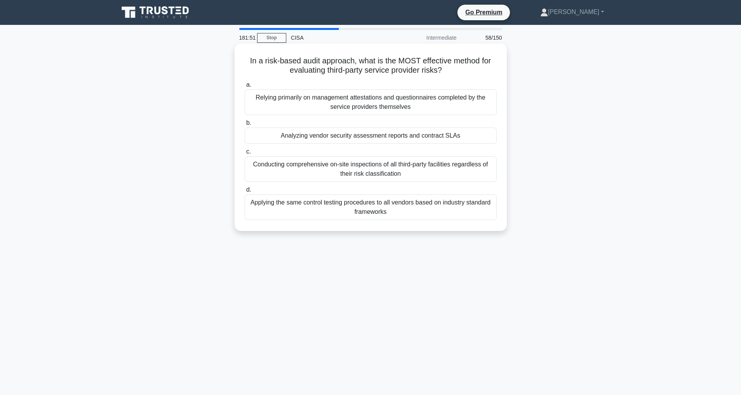
click at [340, 136] on div "Analyzing vendor security assessment reports and contract SLAs" at bounding box center [371, 136] width 252 height 16
click at [245, 126] on input "b. Analyzing vendor security assessment reports and contract SLAs" at bounding box center [245, 123] width 0 height 5
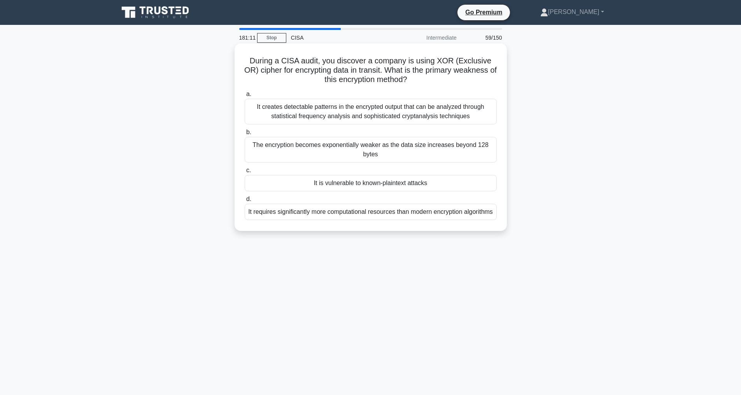
click at [317, 181] on div "It is vulnerable to known-plaintext attacks" at bounding box center [371, 183] width 252 height 16
click at [245, 173] on input "c. It is vulnerable to known-plaintext attacks" at bounding box center [245, 170] width 0 height 5
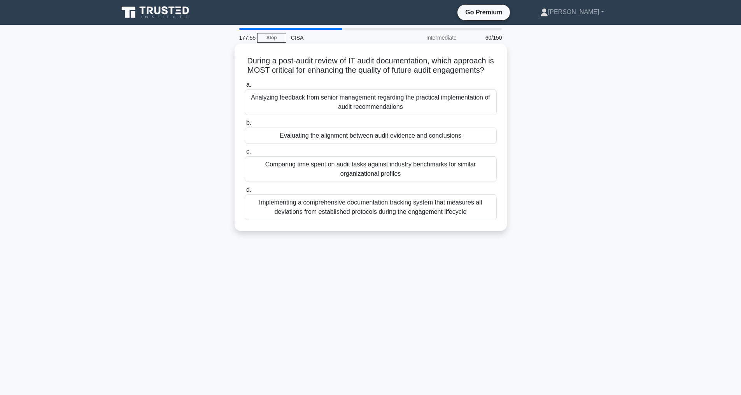
click at [371, 144] on div "Evaluating the alignment between audit evidence and conclusions" at bounding box center [371, 136] width 252 height 16
click at [245, 126] on input "b. Evaluating the alignment between audit evidence and conclusions" at bounding box center [245, 123] width 0 height 5
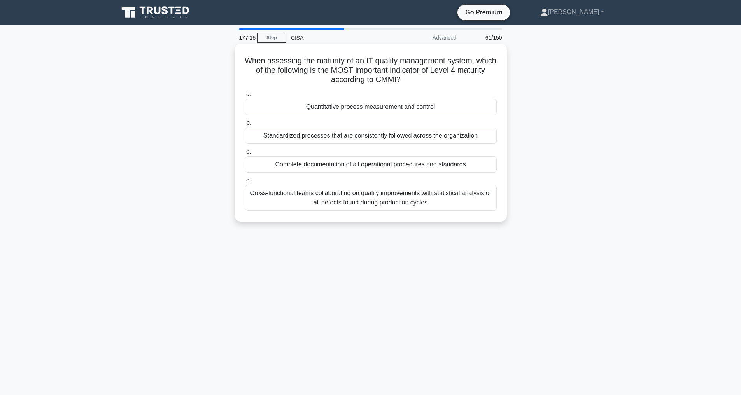
click at [341, 134] on div "Standardized processes that are consistently followed across the organization" at bounding box center [371, 136] width 252 height 16
click at [245, 126] on input "b. Standardized processes that are consistently followed across the organization" at bounding box center [245, 123] width 0 height 5
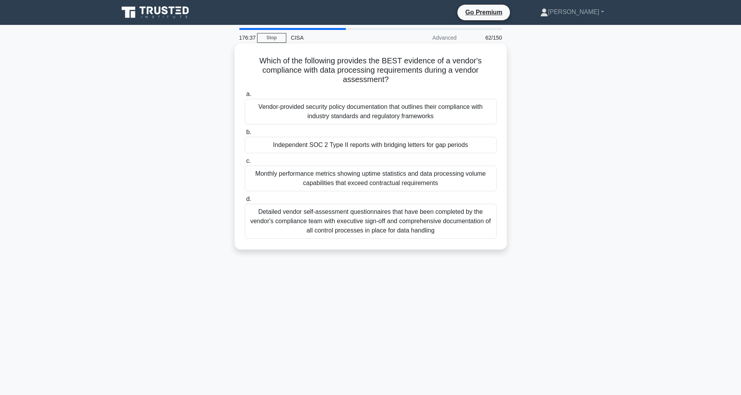
click at [357, 146] on div "Independent SOC 2 Type II reports with bridging letters for gap periods" at bounding box center [371, 145] width 252 height 16
click at [245, 135] on input "b. Independent SOC 2 Type II reports with bridging letters for gap periods" at bounding box center [245, 132] width 0 height 5
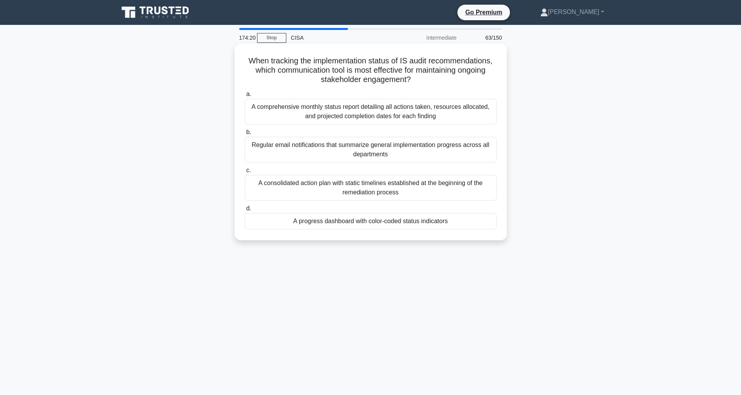
click at [365, 114] on div "A comprehensive monthly status report detailing all actions taken, resources al…" at bounding box center [371, 112] width 252 height 26
click at [245, 97] on input "a. A comprehensive monthly status report detailing all actions taken, resources…" at bounding box center [245, 94] width 0 height 5
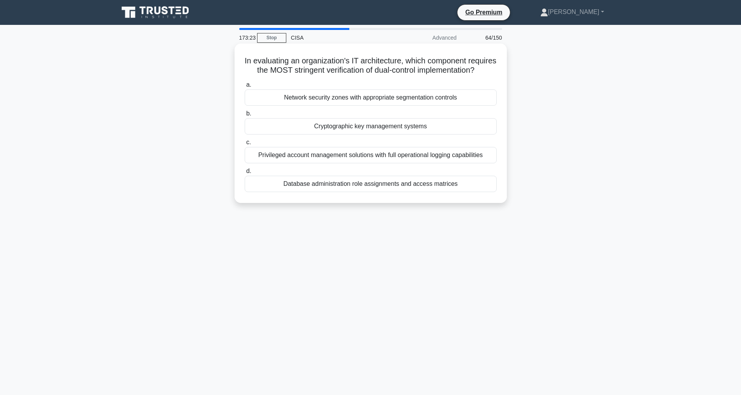
click at [329, 135] on div "Cryptographic key management systems" at bounding box center [371, 126] width 252 height 16
click at [245, 116] on input "b. Cryptographic key management systems" at bounding box center [245, 113] width 0 height 5
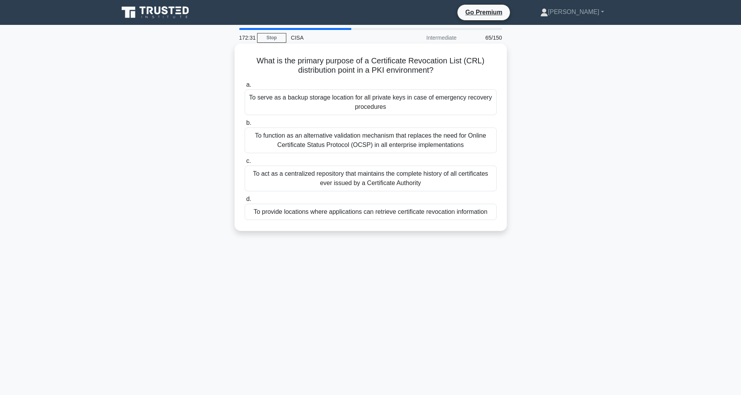
click at [366, 177] on div "To act as a centralized repository that maintains the complete history of all c…" at bounding box center [371, 179] width 252 height 26
click at [245, 164] on input "c. To act as a centralized repository that maintains the complete history of al…" at bounding box center [245, 161] width 0 height 5
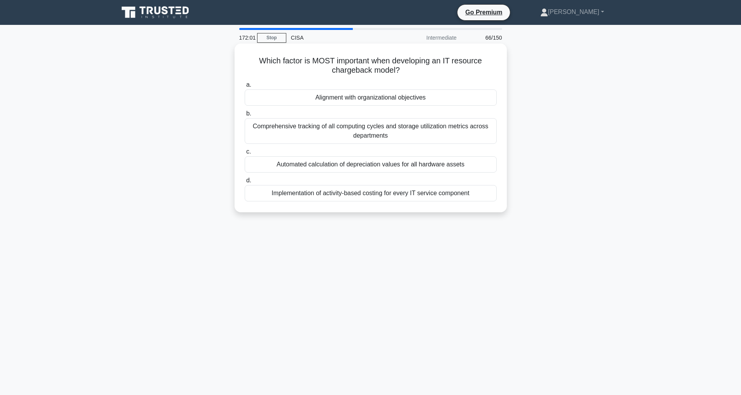
click at [388, 99] on div "Alignment with organizational objectives" at bounding box center [371, 97] width 252 height 16
click at [245, 88] on input "a. Alignment with organizational objectives" at bounding box center [245, 84] width 0 height 5
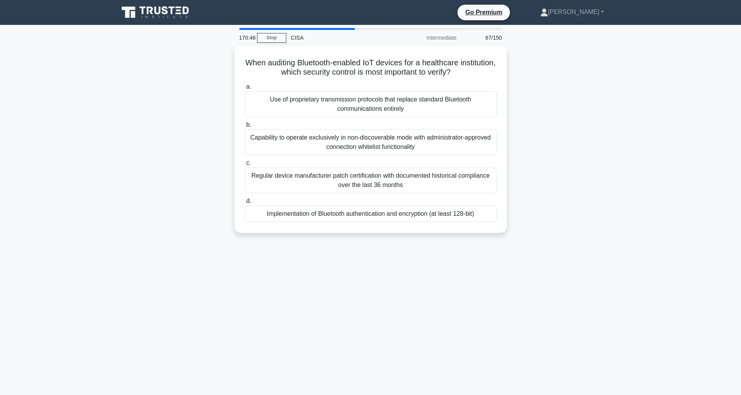
scroll to position [25, 0]
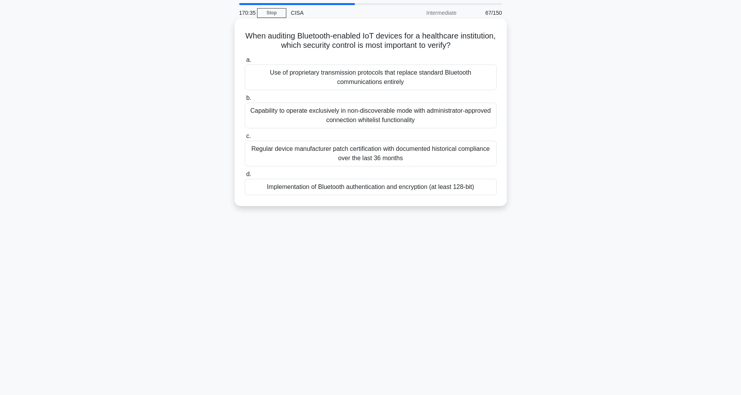
click at [386, 188] on div "Implementation of Bluetooth authentication and encryption (at least 128-bit)" at bounding box center [371, 187] width 252 height 16
click at [245, 177] on input "d. Implementation of Bluetooth authentication and encryption (at least 128-bit)" at bounding box center [245, 174] width 0 height 5
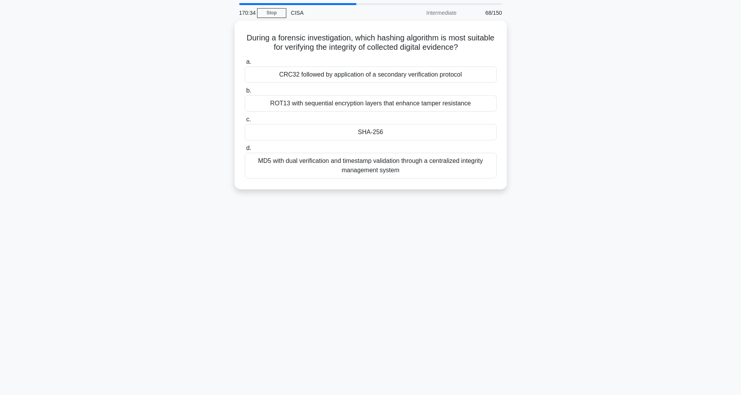
scroll to position [0, 0]
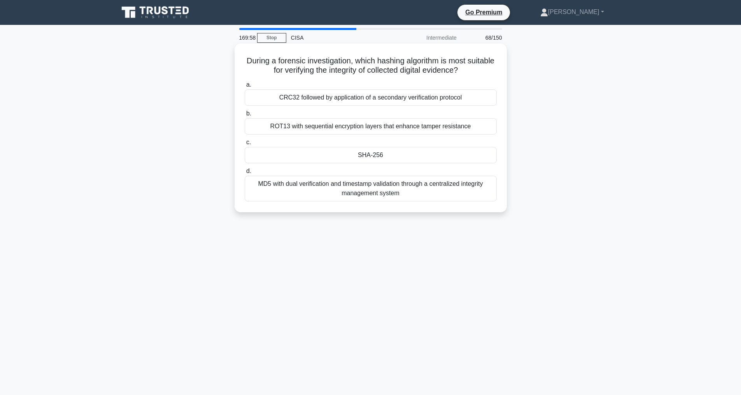
click at [391, 126] on div "ROT13 with sequential encryption layers that enhance tamper resistance" at bounding box center [371, 126] width 252 height 16
click at [245, 116] on input "b. ROT13 with sequential encryption layers that enhance tamper resistance" at bounding box center [245, 113] width 0 height 5
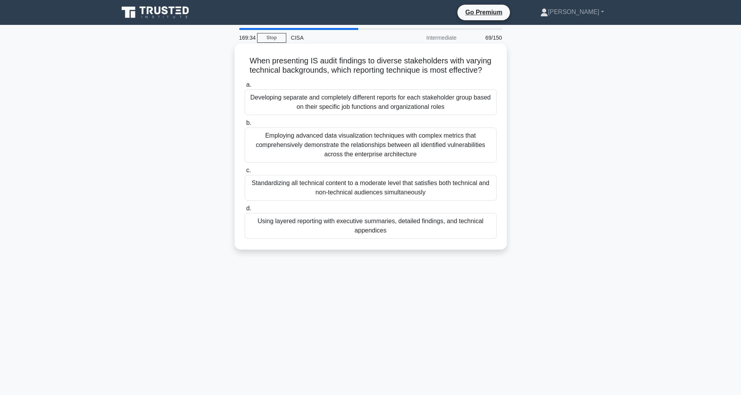
click at [365, 201] on div "Standardizing all technical content to a moderate level that satisfies both tec…" at bounding box center [371, 188] width 252 height 26
click at [245, 173] on input "c. Standardizing all technical content to a moderate level that satisfies both …" at bounding box center [245, 170] width 0 height 5
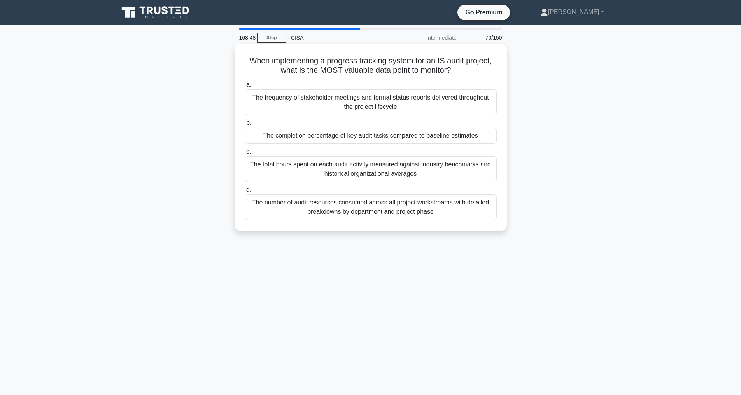
click at [322, 135] on div "The completion percentage of key audit tasks compared to baseline estimates" at bounding box center [371, 136] width 252 height 16
click at [245, 126] on input "b. The completion percentage of key audit tasks compared to baseline estimates" at bounding box center [245, 123] width 0 height 5
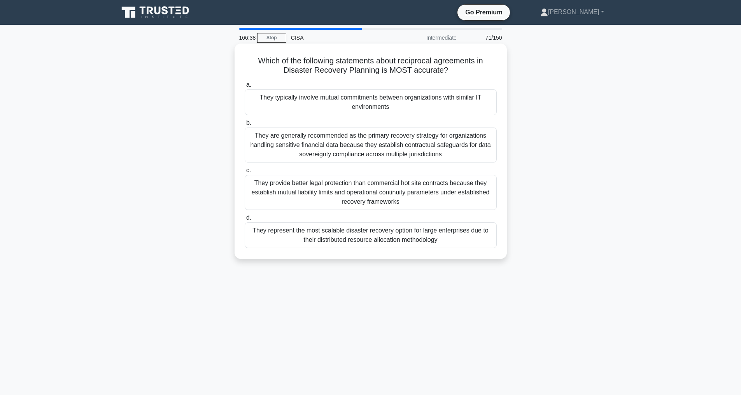
click at [382, 194] on div "They provide better legal protection than commercial hot site contracts because…" at bounding box center [371, 192] width 252 height 35
click at [245, 173] on input "c. They provide better legal protection than commercial hot site contracts beca…" at bounding box center [245, 170] width 0 height 5
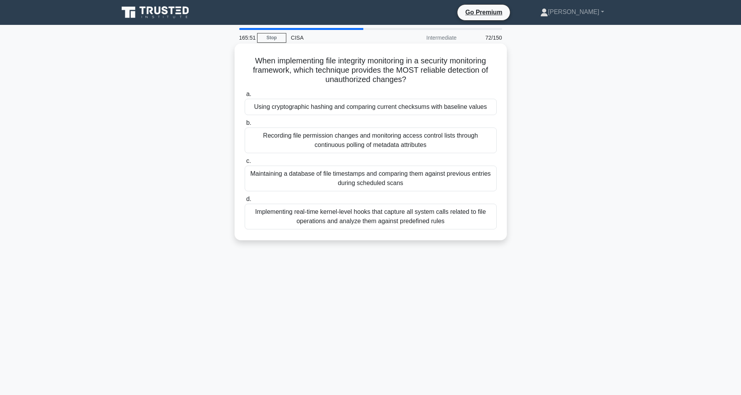
click at [313, 107] on div "Using cryptographic hashing and comparing current checksums with baseline values" at bounding box center [371, 107] width 252 height 16
click at [245, 97] on input "a. Using cryptographic hashing and comparing current checksums with baseline va…" at bounding box center [245, 94] width 0 height 5
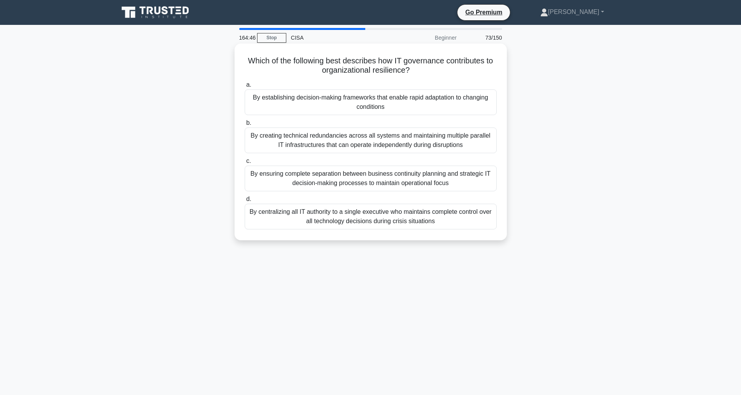
click at [343, 103] on div "By establishing decision-making frameworks that enable rapid adaptation to chan…" at bounding box center [371, 102] width 252 height 26
click at [245, 88] on input "a. By establishing decision-making frameworks that enable rapid adaptation to c…" at bounding box center [245, 84] width 0 height 5
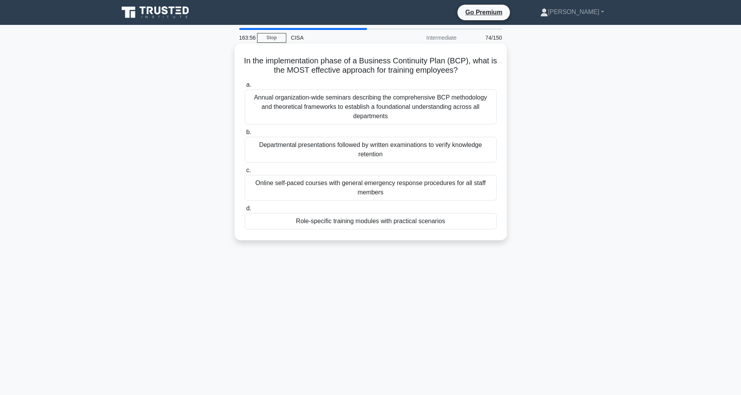
click at [322, 98] on div "Annual organization-wide seminars describing the comprehensive BCP methodology …" at bounding box center [371, 106] width 252 height 35
click at [245, 88] on input "a. Annual organization-wide seminars describing the comprehensive BCP methodolo…" at bounding box center [245, 84] width 0 height 5
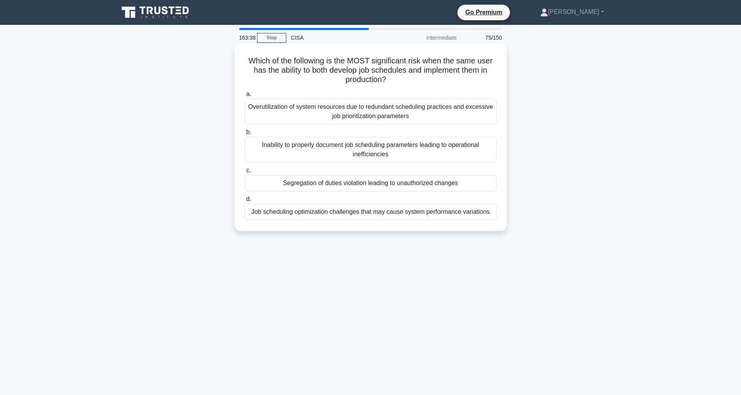
click at [344, 181] on div "Segregation of duties violation leading to unauthorized changes" at bounding box center [371, 183] width 252 height 16
click at [245, 173] on input "c. Segregation of duties violation leading to unauthorized changes" at bounding box center [245, 170] width 0 height 5
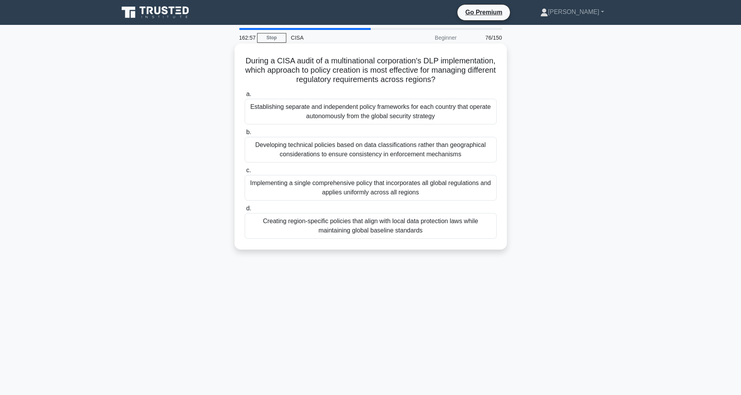
click at [356, 227] on div "Creating region-specific policies that align with local data protection laws wh…" at bounding box center [371, 226] width 252 height 26
click at [245, 211] on input "d. Creating region-specific policies that align with local data protection laws…" at bounding box center [245, 208] width 0 height 5
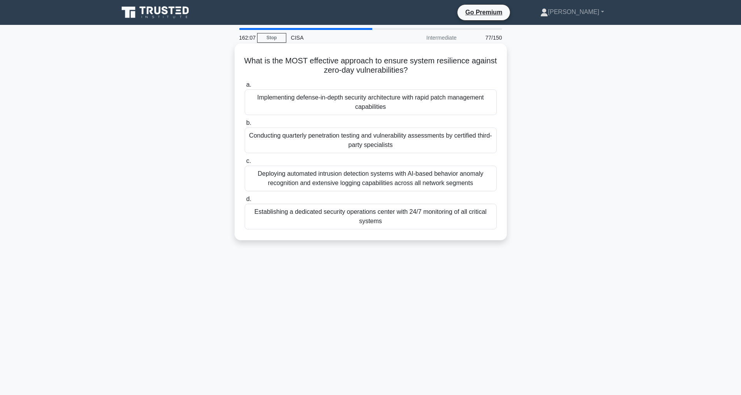
click at [333, 106] on div "Implementing defense-in-depth security architecture with rapid patch management…" at bounding box center [371, 102] width 252 height 26
click at [245, 88] on input "a. Implementing defense-in-depth security architecture with rapid patch managem…" at bounding box center [245, 84] width 0 height 5
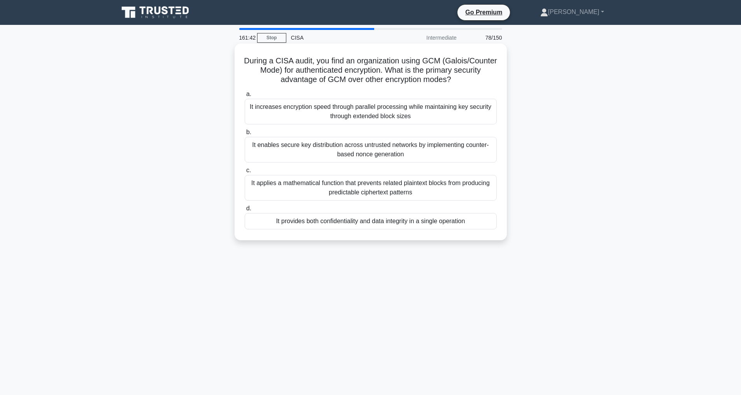
click at [434, 230] on div "It provides both confidentiality and data integrity in a single operation" at bounding box center [371, 221] width 252 height 16
click at [245, 211] on input "d. It provides both confidentiality and data integrity in a single operation" at bounding box center [245, 208] width 0 height 5
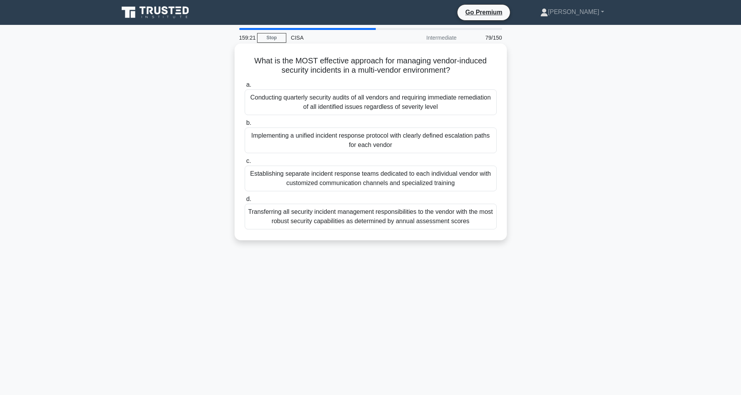
click at [317, 140] on div "Implementing a unified incident response protocol with clearly defined escalati…" at bounding box center [371, 141] width 252 height 26
click at [245, 126] on input "b. Implementing a unified incident response protocol with clearly defined escal…" at bounding box center [245, 123] width 0 height 5
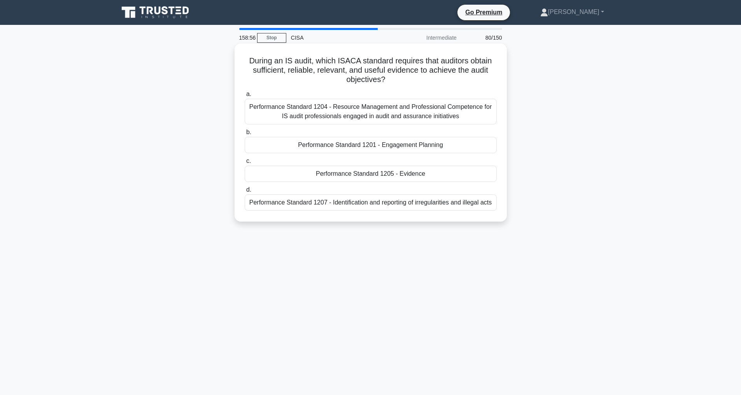
click at [356, 172] on div "Performance Standard 1205 - Evidence" at bounding box center [371, 174] width 252 height 16
click at [245, 164] on input "c. Performance Standard 1205 - Evidence" at bounding box center [245, 161] width 0 height 5
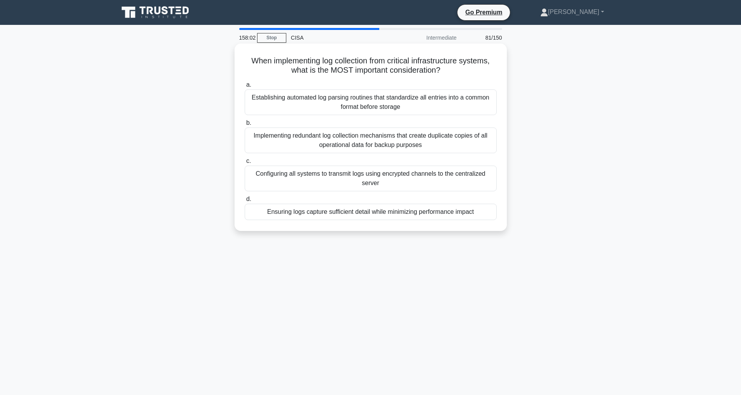
click at [342, 209] on div "Ensuring logs capture sufficient detail while minimizing performance impact" at bounding box center [371, 212] width 252 height 16
click at [245, 202] on input "d. Ensuring logs capture sufficient detail while minimizing performance impact" at bounding box center [245, 199] width 0 height 5
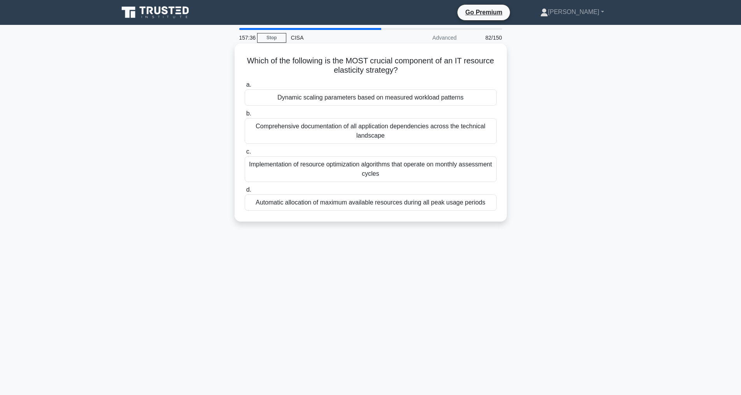
click at [340, 96] on div "Dynamic scaling parameters based on measured workload patterns" at bounding box center [371, 97] width 252 height 16
click at [245, 88] on input "a. Dynamic scaling parameters based on measured workload patterns" at bounding box center [245, 84] width 0 height 5
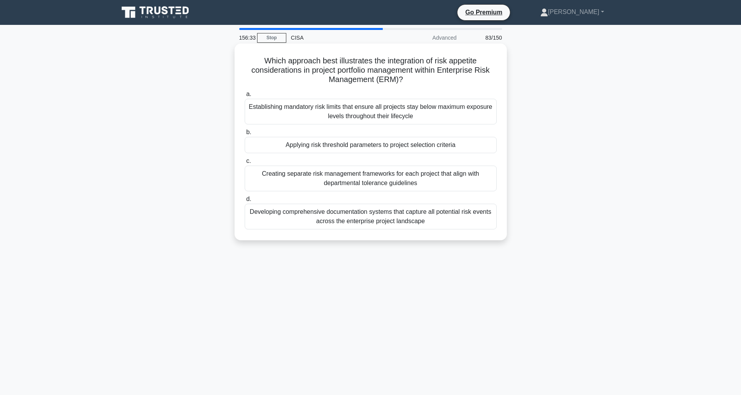
click at [395, 179] on div "Creating separate risk management frameworks for each project that align with d…" at bounding box center [371, 179] width 252 height 26
click at [245, 164] on input "c. Creating separate risk management frameworks for each project that align wit…" at bounding box center [245, 161] width 0 height 5
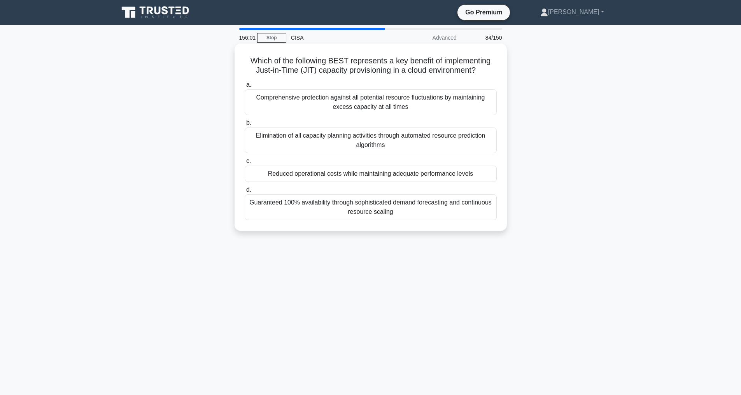
click at [318, 182] on div "Reduced operational costs while maintaining adequate performance levels" at bounding box center [371, 174] width 252 height 16
click at [245, 164] on input "c. Reduced operational costs while maintaining adequate performance levels" at bounding box center [245, 161] width 0 height 5
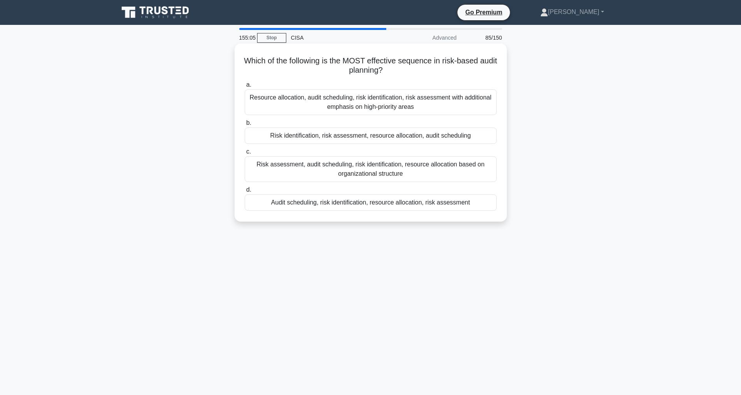
click at [345, 135] on div "Risk identification, risk assessment, resource allocation, audit scheduling" at bounding box center [371, 136] width 252 height 16
click at [245, 126] on input "b. Risk identification, risk assessment, resource allocation, audit scheduling" at bounding box center [245, 123] width 0 height 5
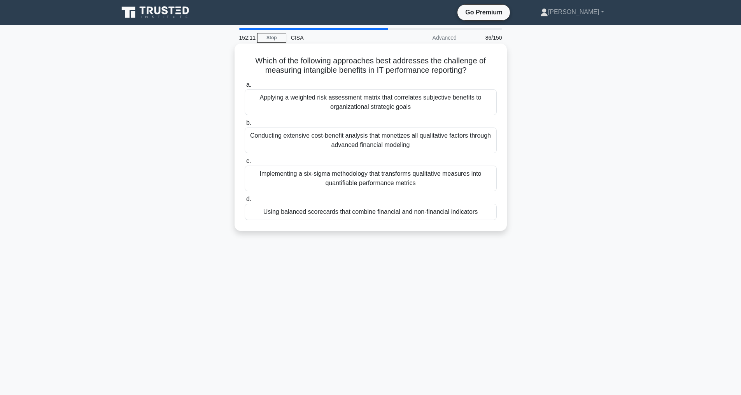
click at [330, 182] on div "Implementing a six-sigma methodology that transforms qualitative measures into …" at bounding box center [371, 179] width 252 height 26
click at [245, 164] on input "c. Implementing a six-sigma methodology that transforms qualitative measures in…" at bounding box center [245, 161] width 0 height 5
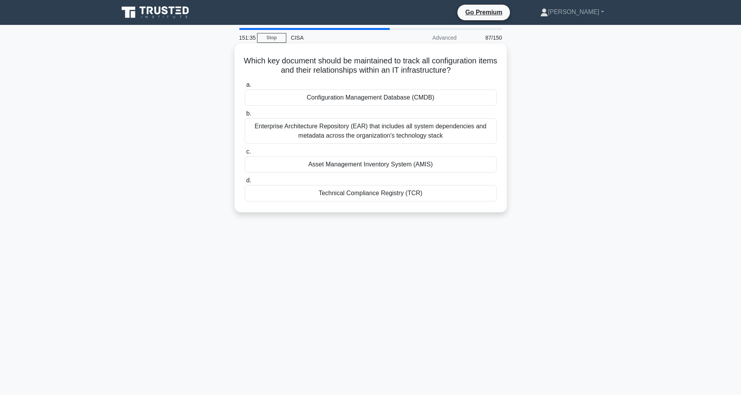
click at [372, 106] on div "Configuration Management Database (CMDB)" at bounding box center [371, 97] width 252 height 16
click at [245, 88] on input "a. Configuration Management Database (CMDB)" at bounding box center [245, 84] width 0 height 5
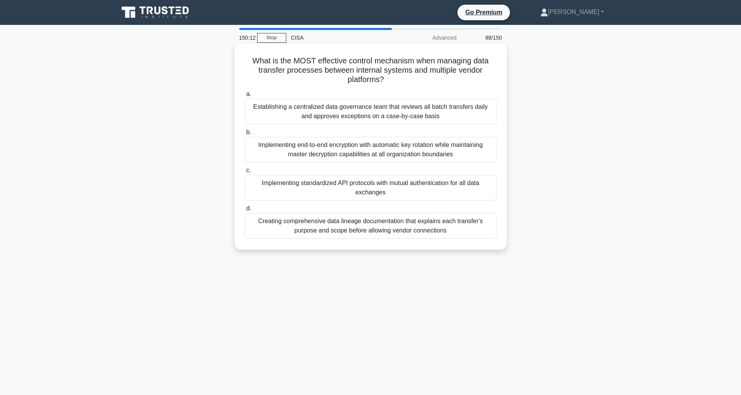
click at [418, 188] on div "Implementing standardized API protocols with mutual authentication for all data…" at bounding box center [371, 188] width 252 height 26
click at [245, 173] on input "c. Implementing standardized API protocols with mutual authentication for all d…" at bounding box center [245, 170] width 0 height 5
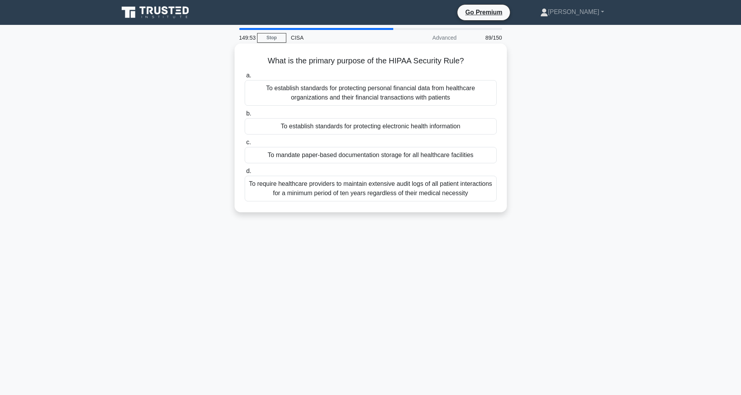
click at [332, 128] on div "To establish standards for protecting electronic health information" at bounding box center [371, 126] width 252 height 16
click at [245, 116] on input "b. To establish standards for protecting electronic health information" at bounding box center [245, 113] width 0 height 5
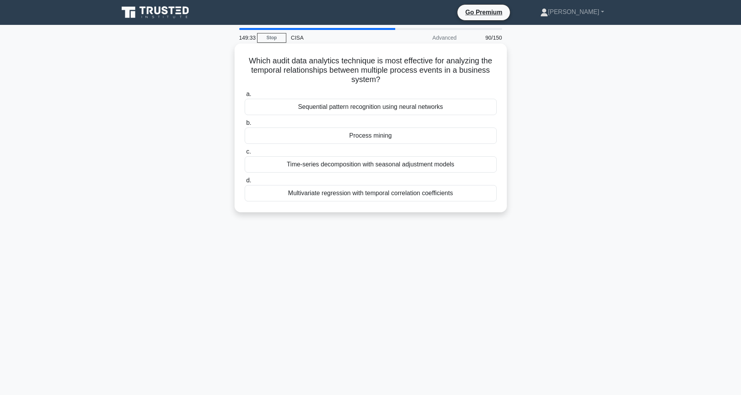
click at [374, 195] on div "Multivariate regression with temporal correlation coefficients" at bounding box center [371, 193] width 252 height 16
click at [245, 183] on input "d. Multivariate regression with temporal correlation coefficients" at bounding box center [245, 180] width 0 height 5
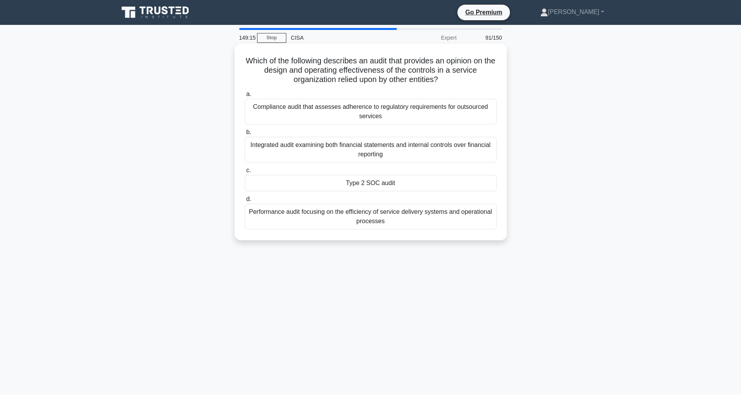
scroll to position [25, 0]
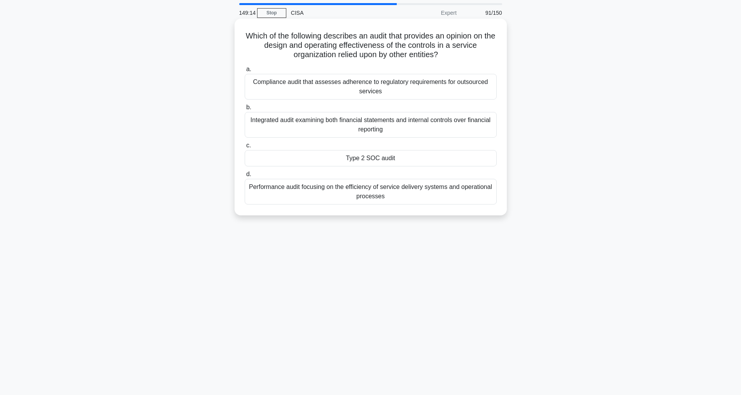
click at [360, 158] on div "Type 2 SOC audit" at bounding box center [371, 158] width 252 height 16
click at [245, 148] on input "c. Type 2 SOC audit" at bounding box center [245, 145] width 0 height 5
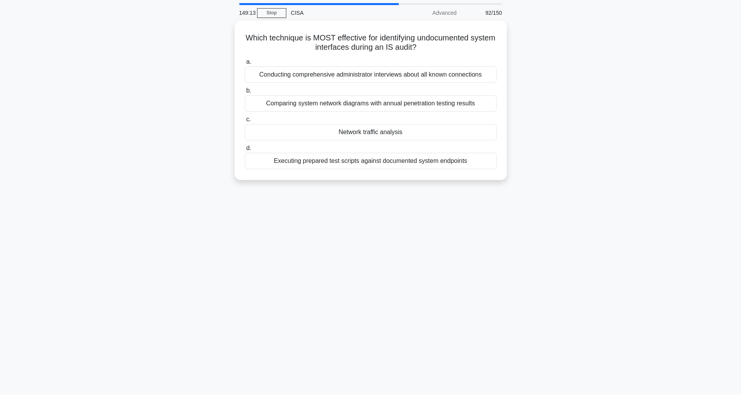
scroll to position [0, 0]
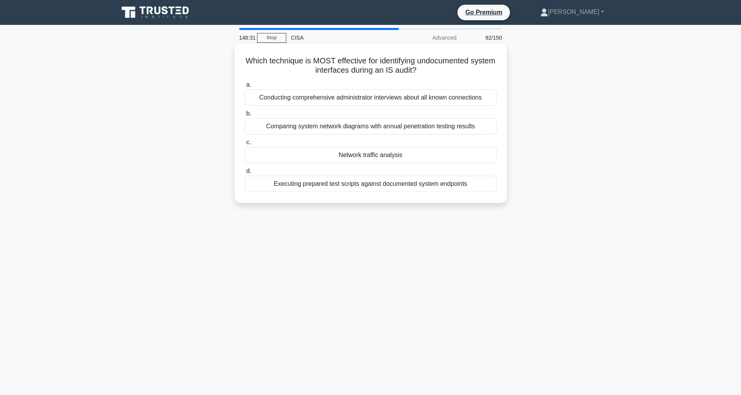
click at [367, 156] on div "Network traffic analysis" at bounding box center [371, 155] width 252 height 16
click at [245, 145] on input "c. Network traffic analysis" at bounding box center [245, 142] width 0 height 5
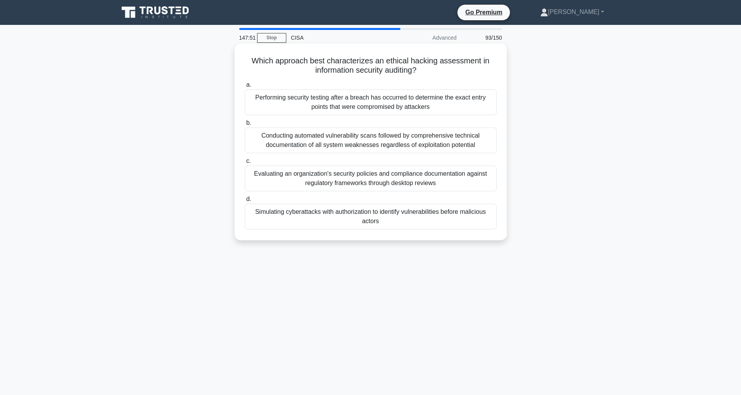
click at [361, 216] on div "Simulating cyberattacks with authorization to identify vulnerabilities before m…" at bounding box center [371, 217] width 252 height 26
click at [245, 202] on input "d. Simulating cyberattacks with authorization to identify vulnerabilities befor…" at bounding box center [245, 199] width 0 height 5
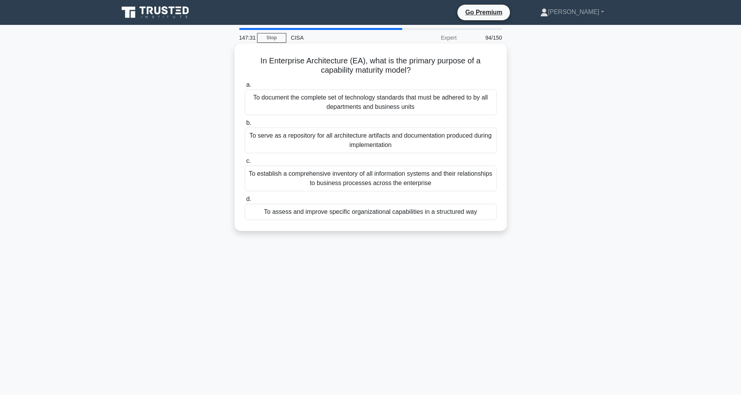
click at [353, 214] on div "To assess and improve specific organizational capabilities in a structured way" at bounding box center [371, 212] width 252 height 16
click at [245, 202] on input "d. To assess and improve specific organizational capabilities in a structured w…" at bounding box center [245, 199] width 0 height 5
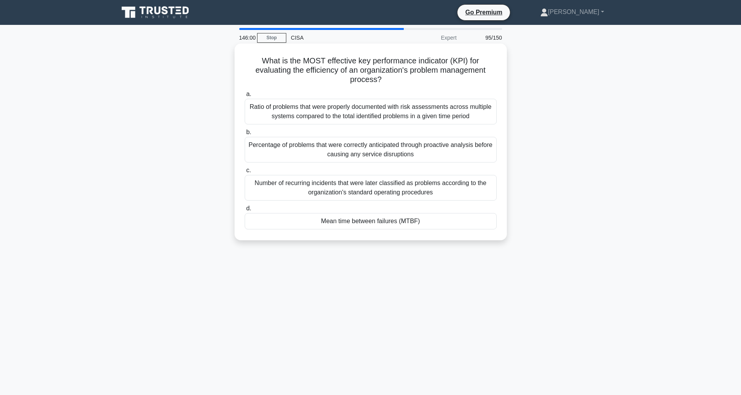
click at [369, 218] on div "Mean time between failures (MTBF)" at bounding box center [371, 221] width 252 height 16
click at [245, 211] on input "d. Mean time between failures (MTBF)" at bounding box center [245, 208] width 0 height 5
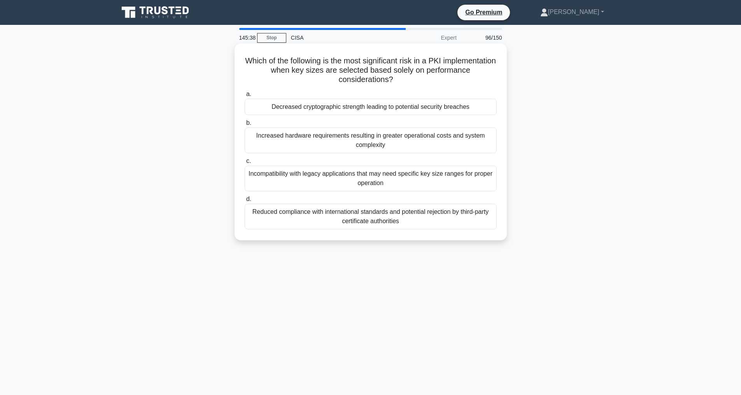
click at [337, 111] on div "Decreased cryptographic strength leading to potential security breaches" at bounding box center [371, 107] width 252 height 16
click at [245, 97] on input "a. Decreased cryptographic strength leading to potential security breaches" at bounding box center [245, 94] width 0 height 5
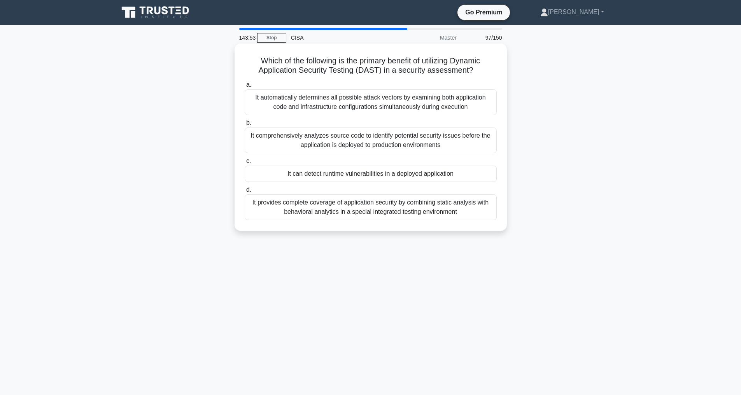
click at [386, 102] on div "It automatically determines all possible attack vectors by examining both appli…" at bounding box center [371, 102] width 252 height 26
click at [245, 88] on input "a. It automatically determines all possible attack vectors by examining both ap…" at bounding box center [245, 84] width 0 height 5
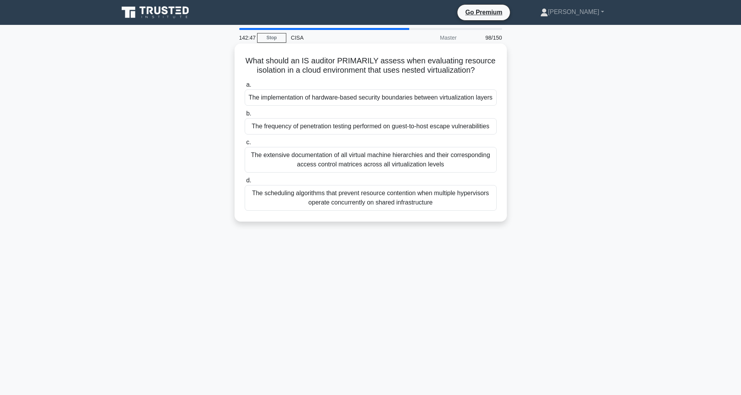
click at [383, 211] on div "The scheduling algorithms that prevent resource contention when multiple hyperv…" at bounding box center [371, 198] width 252 height 26
click at [245, 183] on input "d. The scheduling algorithms that prevent resource contention when multiple hyp…" at bounding box center [245, 180] width 0 height 5
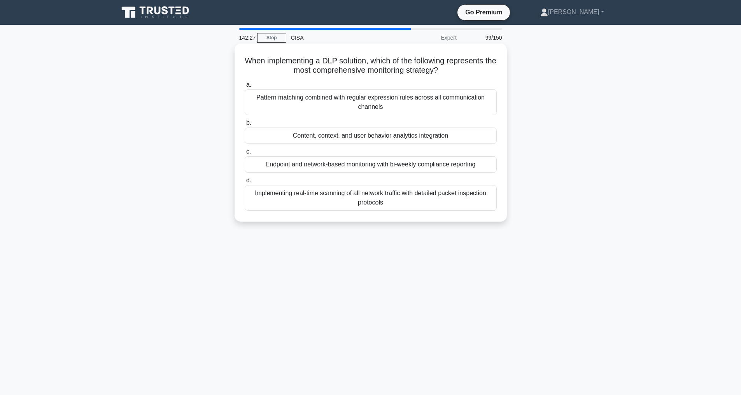
click at [363, 137] on div "Content, context, and user behavior analytics integration" at bounding box center [371, 136] width 252 height 16
click at [245, 126] on input "b. Content, context, and user behavior analytics integration" at bounding box center [245, 123] width 0 height 5
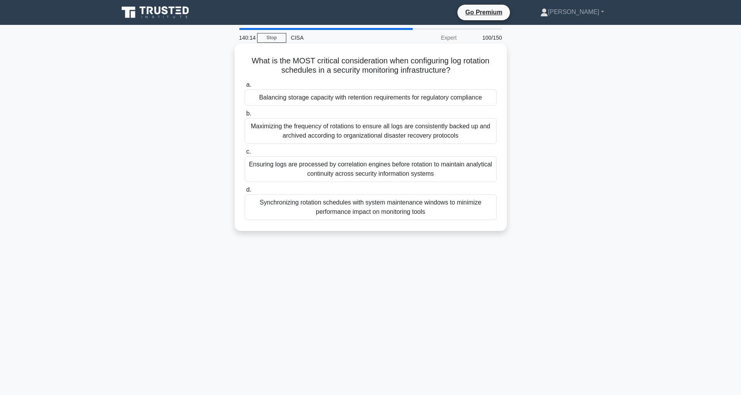
click at [296, 132] on div "Maximizing the frequency of rotations to ensure all logs are consistently backe…" at bounding box center [371, 131] width 252 height 26
click at [245, 116] on input "b. Maximizing the frequency of rotations to ensure all logs are consistently ba…" at bounding box center [245, 113] width 0 height 5
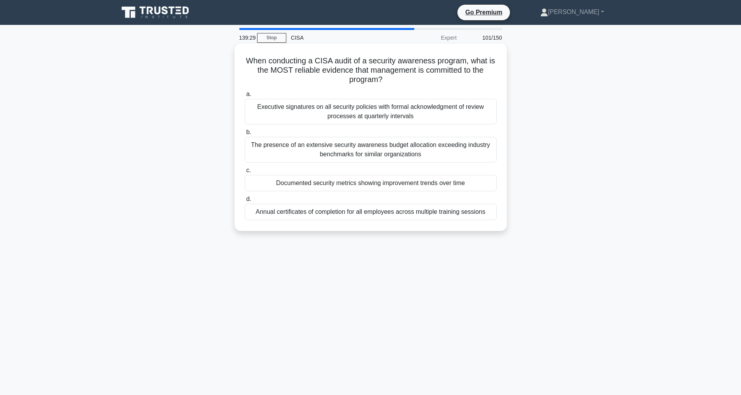
click at [353, 112] on div "Executive signatures on all security policies with formal acknowledgment of rev…" at bounding box center [371, 112] width 252 height 26
click at [245, 97] on input "a. Executive signatures on all security policies with formal acknowledgment of …" at bounding box center [245, 94] width 0 height 5
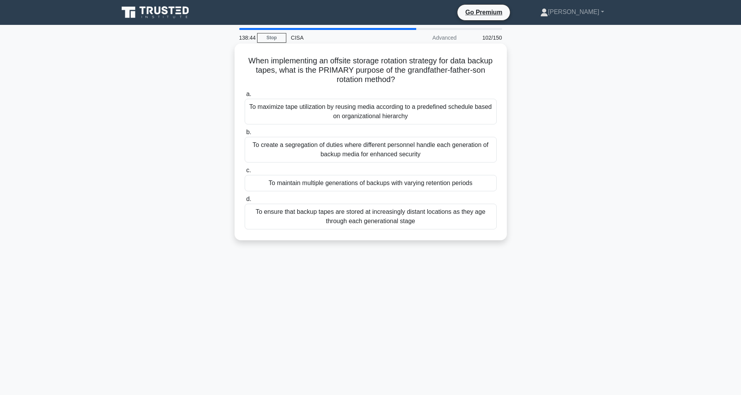
click at [427, 183] on div "To maintain multiple generations of backups with varying retention periods" at bounding box center [371, 183] width 252 height 16
click at [245, 173] on input "c. To maintain multiple generations of backups with varying retention periods" at bounding box center [245, 170] width 0 height 5
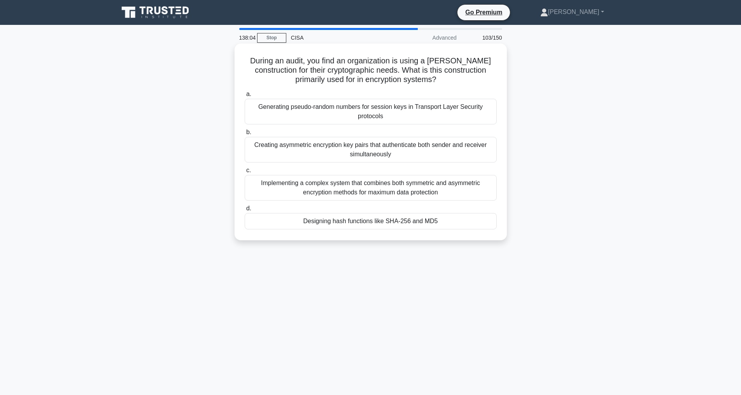
click at [398, 147] on div "Creating asymmetric encryption key pairs that authenticate both sender and rece…" at bounding box center [371, 150] width 252 height 26
click at [245, 135] on input "b. Creating asymmetric encryption key pairs that authenticate both sender and r…" at bounding box center [245, 132] width 0 height 5
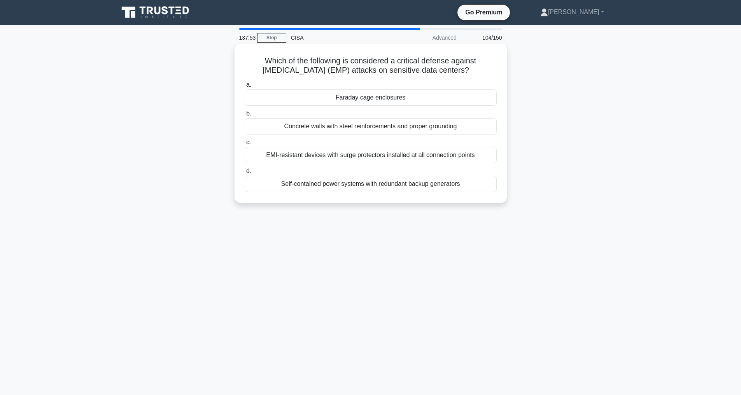
click at [366, 99] on div "Faraday cage enclosures" at bounding box center [371, 97] width 252 height 16
click at [245, 88] on input "a. Faraday cage enclosures" at bounding box center [245, 84] width 0 height 5
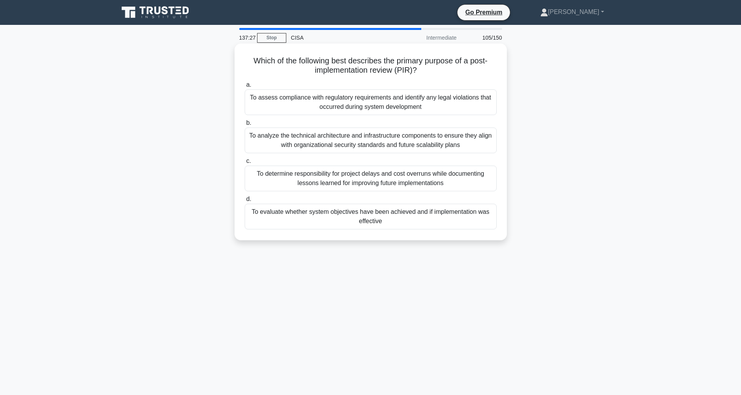
click at [418, 216] on div "To evaluate whether system objectives have been achieved and if implementation …" at bounding box center [371, 217] width 252 height 26
click at [245, 202] on input "d. To evaluate whether system objectives have been achieved and if implementati…" at bounding box center [245, 199] width 0 height 5
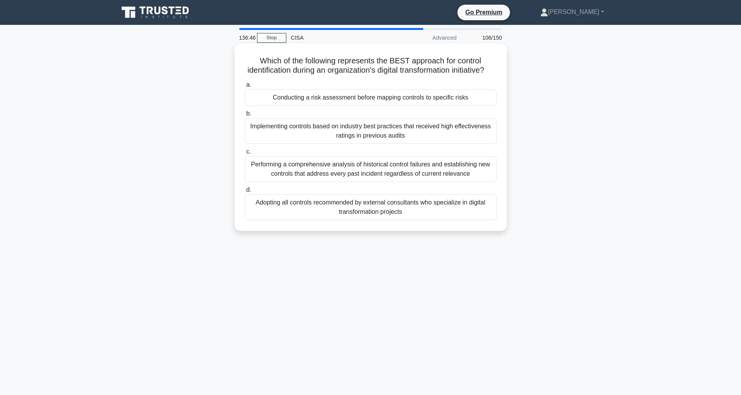
click at [378, 106] on div "Conducting a risk assessment before mapping controls to specific risks" at bounding box center [371, 97] width 252 height 16
click at [245, 88] on input "a. Conducting a risk assessment before mapping controls to specific risks" at bounding box center [245, 84] width 0 height 5
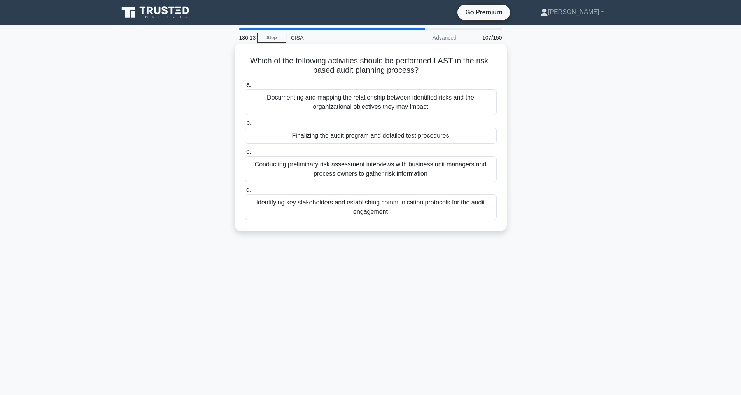
click at [377, 137] on div "Finalizing the audit program and detailed test procedures" at bounding box center [371, 136] width 252 height 16
click at [245, 126] on input "b. Finalizing the audit program and detailed test procedures" at bounding box center [245, 123] width 0 height 5
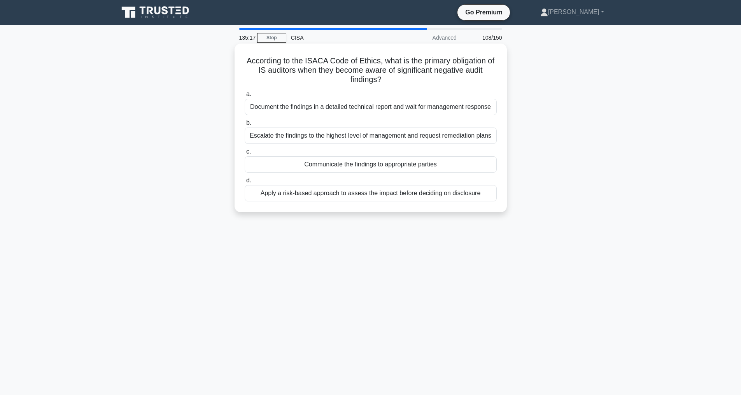
click at [358, 107] on div "Document the findings in a detailed technical report and wait for management re…" at bounding box center [371, 107] width 252 height 16
click at [245, 97] on input "a. Document the findings in a detailed technical report and wait for management…" at bounding box center [245, 94] width 0 height 5
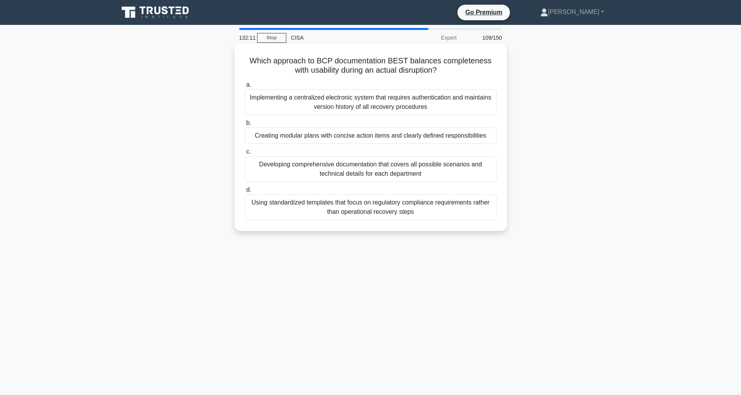
click at [323, 137] on div "Creating modular plans with concise action items and clearly defined responsibi…" at bounding box center [371, 136] width 252 height 16
click at [245, 126] on input "b. Creating modular plans with concise action items and clearly defined respons…" at bounding box center [245, 123] width 0 height 5
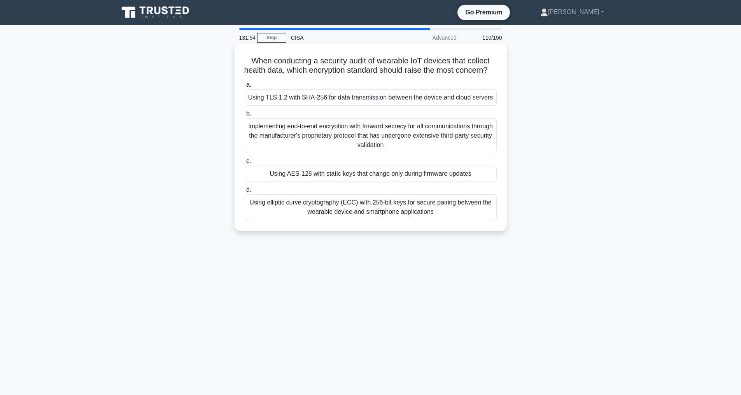
click at [324, 220] on div "Using elliptic curve cryptography (ECC) with 256-bit keys for secure pairing be…" at bounding box center [371, 208] width 252 height 26
click at [245, 193] on input "d. Using elliptic curve cryptography (ECC) with 256-bit keys for secure pairing…" at bounding box center [245, 190] width 0 height 5
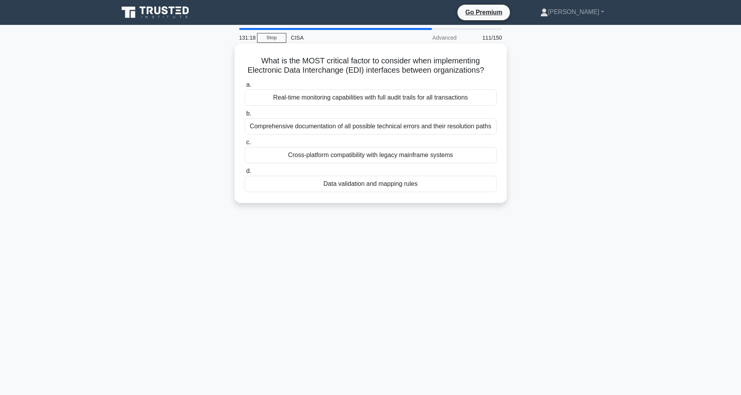
click at [379, 163] on div "Cross-platform compatibility with legacy mainframe systems" at bounding box center [371, 155] width 252 height 16
click at [245, 145] on input "c. Cross-platform compatibility with legacy mainframe systems" at bounding box center [245, 142] width 0 height 5
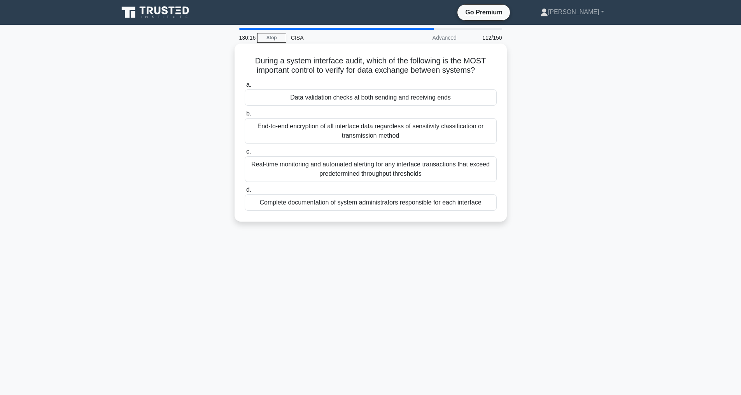
click at [344, 131] on div "End-to-end encryption of all interface data regardless of sensitivity classific…" at bounding box center [371, 131] width 252 height 26
click at [245, 116] on input "b. End-to-end encryption of all interface data regardless of sensitivity classi…" at bounding box center [245, 113] width 0 height 5
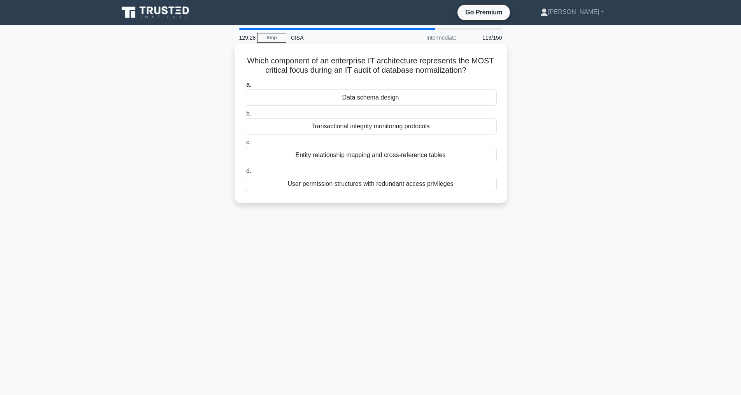
click at [373, 163] on div "Entity relationship mapping and cross-reference tables" at bounding box center [371, 155] width 252 height 16
click at [245, 145] on input "c. Entity relationship mapping and cross-reference tables" at bounding box center [245, 142] width 0 height 5
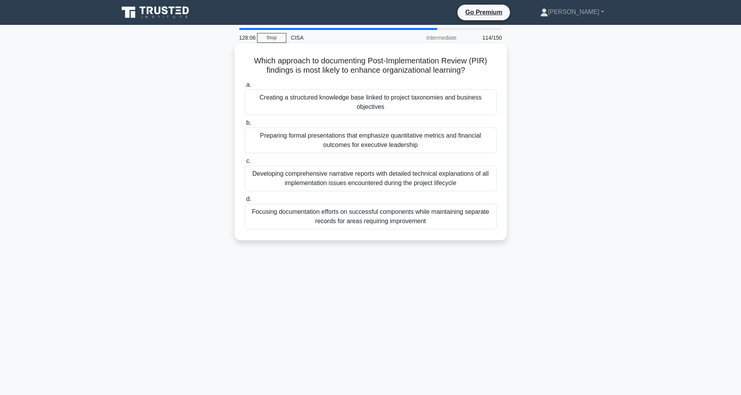
click at [381, 180] on div "Developing comprehensive narrative reports with detailed technical explanations…" at bounding box center [371, 179] width 252 height 26
click at [245, 164] on input "c. Developing comprehensive narrative reports with detailed technical explanati…" at bounding box center [245, 161] width 0 height 5
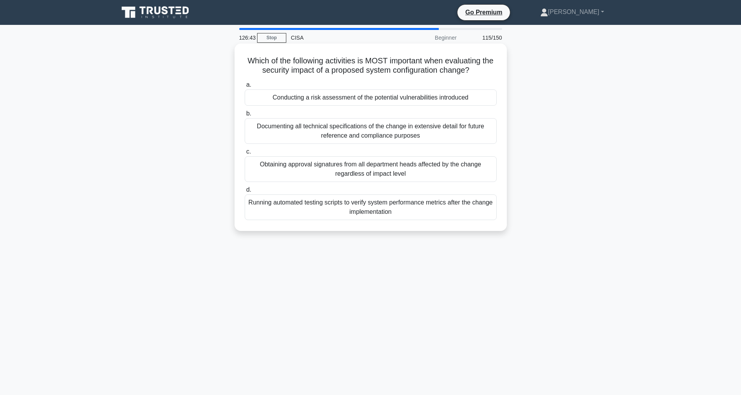
click at [368, 99] on div "Conducting a risk assessment of the potential vulnerabilities introduced" at bounding box center [371, 97] width 252 height 16
click at [245, 88] on input "a. Conducting a risk assessment of the potential vulnerabilities introduced" at bounding box center [245, 84] width 0 height 5
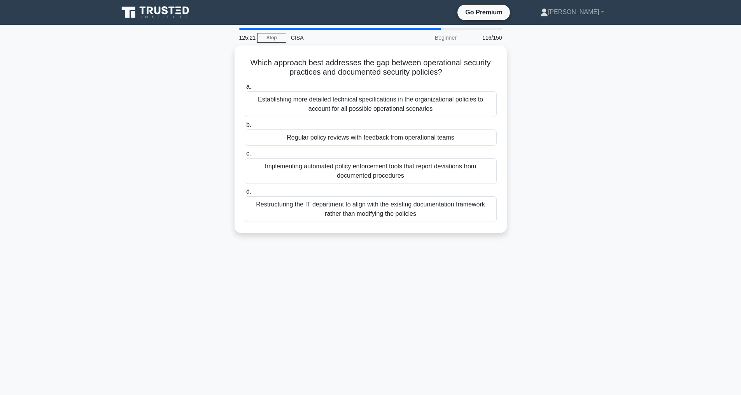
scroll to position [25, 0]
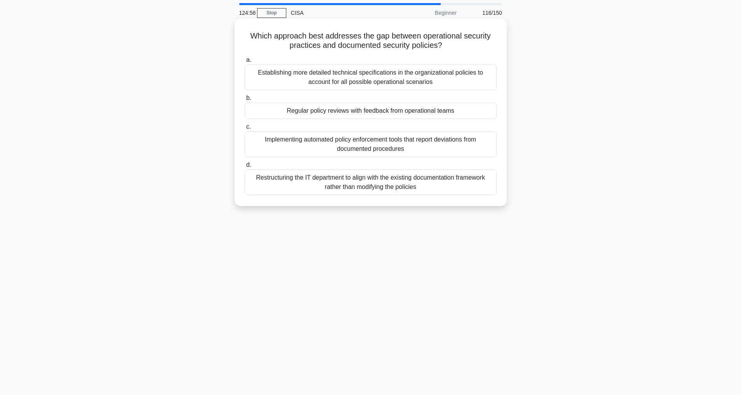
click at [356, 112] on div "Regular policy reviews with feedback from operational teams" at bounding box center [371, 111] width 252 height 16
click at [245, 101] on input "b. Regular policy reviews with feedback from operational teams" at bounding box center [245, 98] width 0 height 5
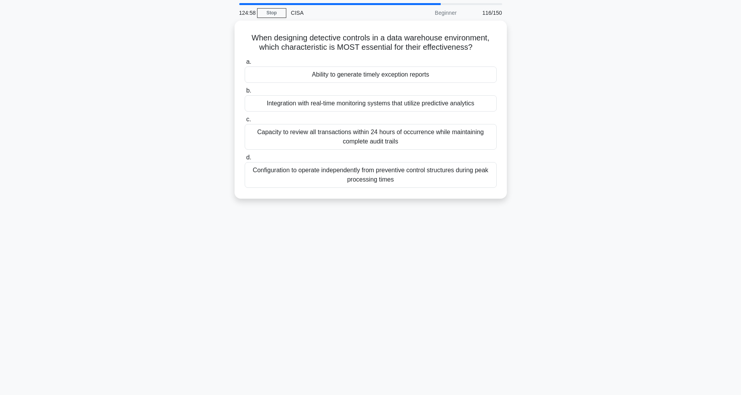
scroll to position [0, 0]
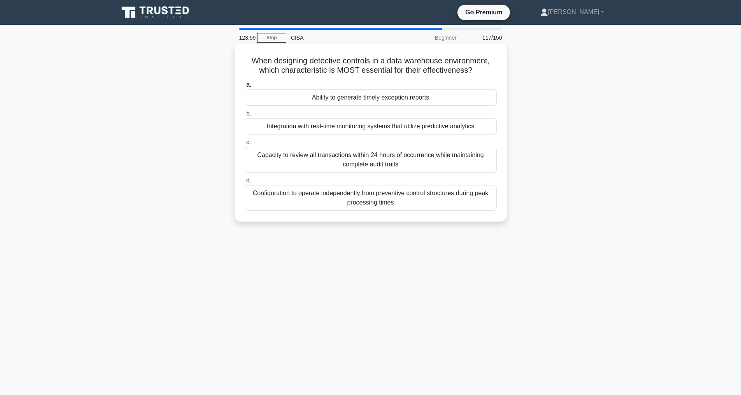
click at [333, 135] on div "Integration with real-time monitoring systems that utilize predictive analytics" at bounding box center [371, 126] width 252 height 16
click at [245, 116] on input "b. Integration with real-time monitoring systems that utilize predictive analyt…" at bounding box center [245, 113] width 0 height 5
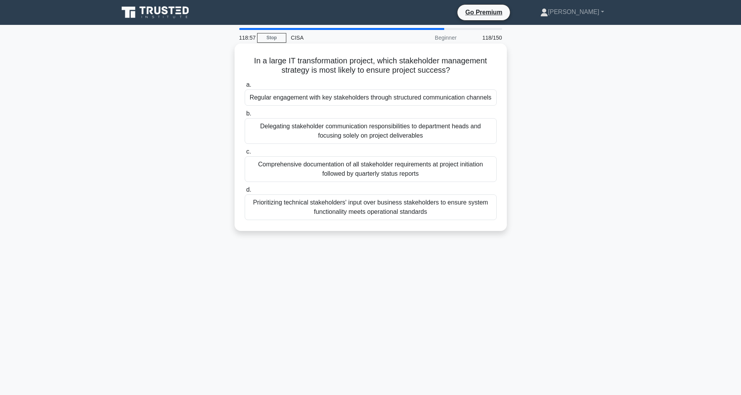
click at [344, 98] on div "Regular engagement with key stakeholders through structured communication chann…" at bounding box center [371, 97] width 252 height 16
click at [245, 88] on input "a. Regular engagement with key stakeholders through structured communication ch…" at bounding box center [245, 84] width 0 height 5
click at [302, 132] on div "Implementation of a multi-year contract with the escrow agent that exceeds the …" at bounding box center [371, 131] width 252 height 26
click at [245, 116] on input "b. Implementation of a multi-year contract with the escrow agent that exceeds t…" at bounding box center [245, 113] width 0 height 5
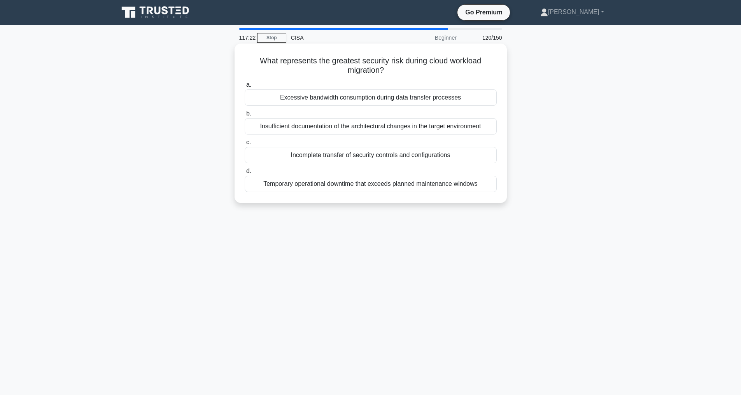
click at [320, 152] on div "Incomplete transfer of security controls and configurations" at bounding box center [371, 155] width 252 height 16
click at [245, 145] on input "c. Incomplete transfer of security controls and configurations" at bounding box center [245, 142] width 0 height 5
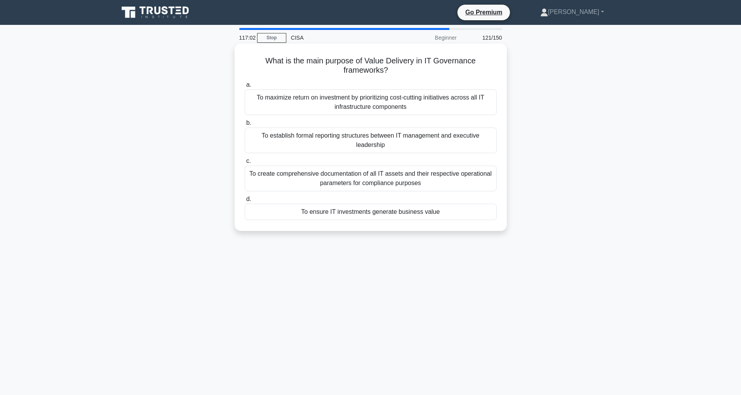
click at [372, 210] on div "To ensure IT investments generate business value" at bounding box center [371, 212] width 252 height 16
click at [245, 202] on input "d. To ensure IT investments generate business value" at bounding box center [245, 199] width 0 height 5
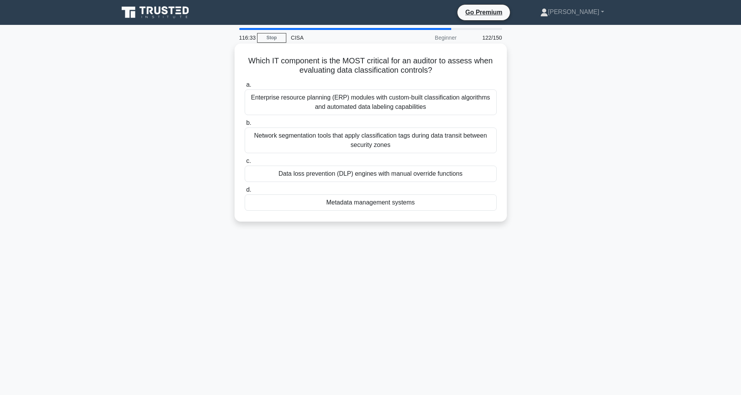
click at [351, 172] on div "Data loss prevention (DLP) engines with manual override functions" at bounding box center [371, 174] width 252 height 16
click at [245, 164] on input "c. Data loss prevention (DLP) engines with manual override functions" at bounding box center [245, 161] width 0 height 5
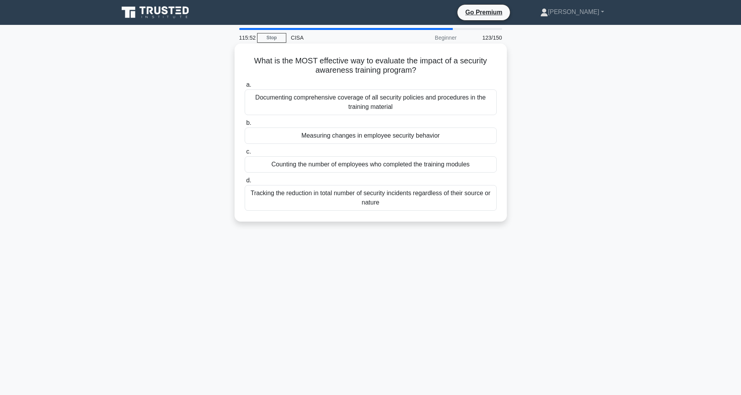
click at [345, 136] on div "Measuring changes in employee security behavior" at bounding box center [371, 136] width 252 height 16
click at [245, 126] on input "b. Measuring changes in employee security behavior" at bounding box center [245, 123] width 0 height 5
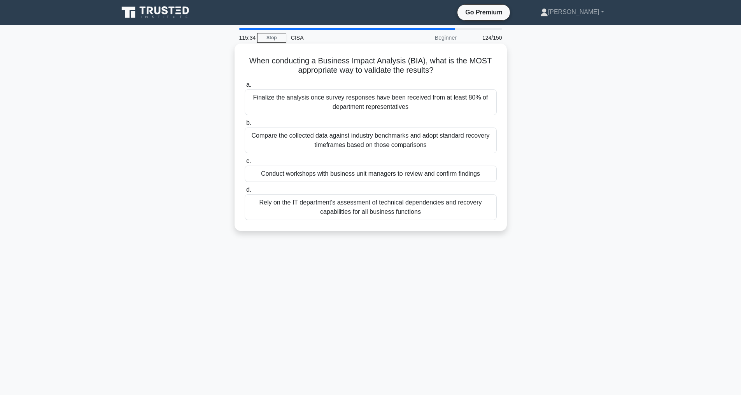
click at [372, 173] on div "Conduct workshops with business unit managers to review and confirm findings" at bounding box center [371, 174] width 252 height 16
click at [245, 164] on input "c. Conduct workshops with business unit managers to review and confirm findings" at bounding box center [245, 161] width 0 height 5
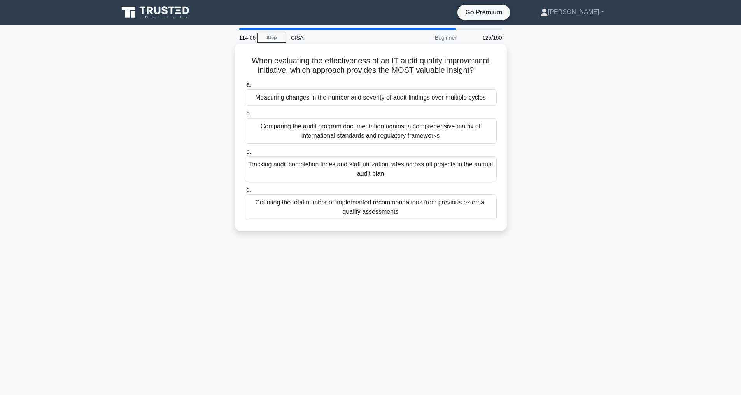
click at [340, 220] on div "Counting the total number of implemented recommendations from previous external…" at bounding box center [371, 208] width 252 height 26
click at [245, 193] on input "d. Counting the total number of implemented recommendations from previous exter…" at bounding box center [245, 190] width 0 height 5
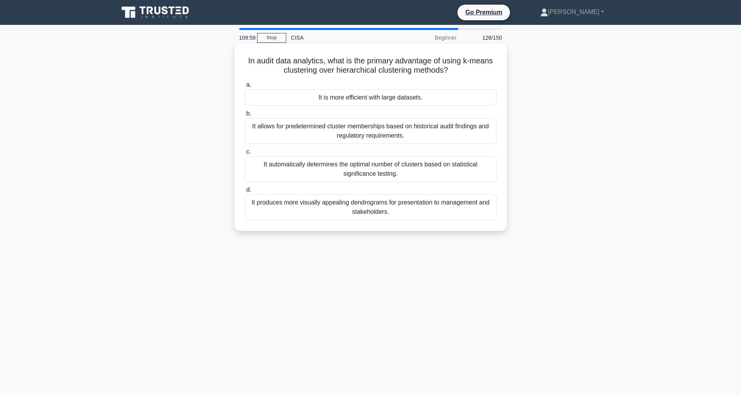
click at [361, 169] on div "It automatically determines the optimal number of clusters based on statistical…" at bounding box center [371, 169] width 252 height 26
click at [245, 154] on input "c. It automatically determines the optimal number of clusters based on statisti…" at bounding box center [245, 151] width 0 height 5
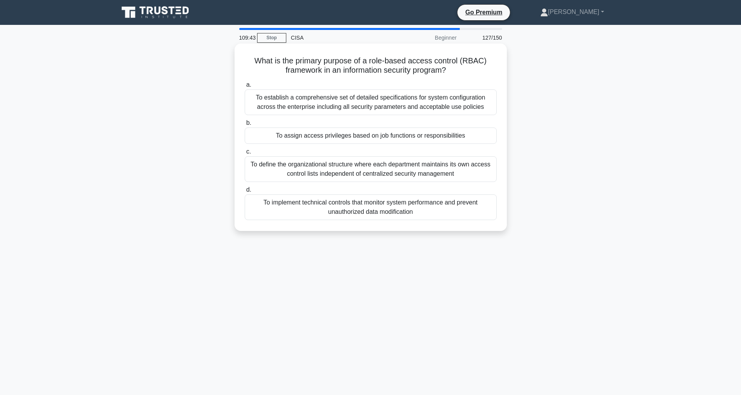
click at [354, 137] on div "To assign access privileges based on job functions or responsibilities" at bounding box center [371, 136] width 252 height 16
click at [245, 126] on input "b. To assign access privileges based on job functions or responsibilities" at bounding box center [245, 123] width 0 height 5
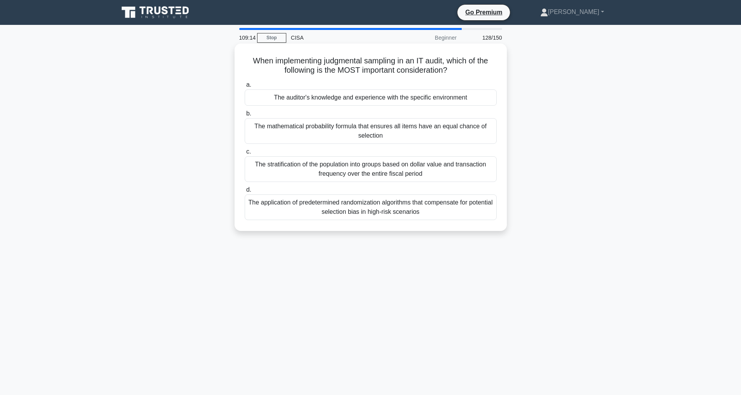
click at [310, 97] on div "The auditor's knowledge and experience with the specific environment" at bounding box center [371, 97] width 252 height 16
click at [245, 88] on input "a. The auditor's knowledge and experience with the specific environment" at bounding box center [245, 84] width 0 height 5
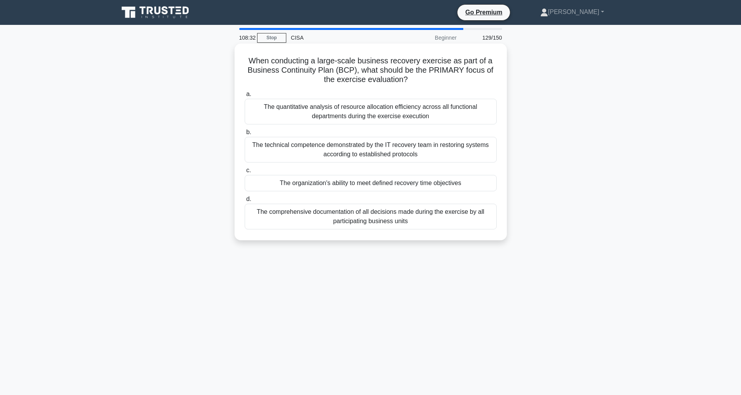
click at [367, 184] on div "The organization's ability to meet defined recovery time objectives" at bounding box center [371, 183] width 252 height 16
click at [245, 173] on input "c. The organization's ability to meet defined recovery time objectives" at bounding box center [245, 170] width 0 height 5
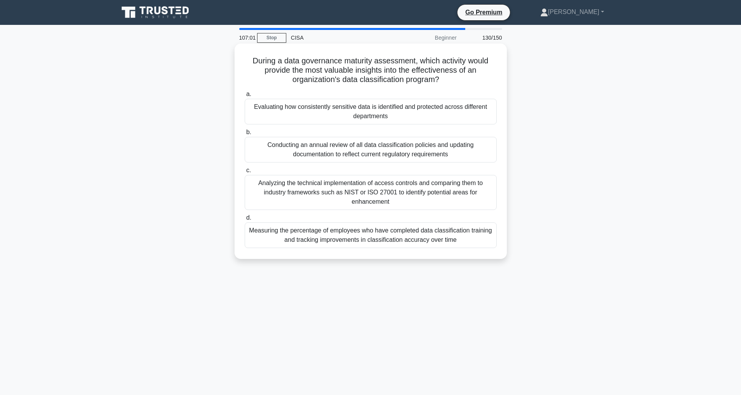
click at [420, 237] on div "Measuring the percentage of employees who have completed data classification tr…" at bounding box center [371, 236] width 252 height 26
click at [245, 221] on input "d. Measuring the percentage of employees who have completed data classification…" at bounding box center [245, 218] width 0 height 5
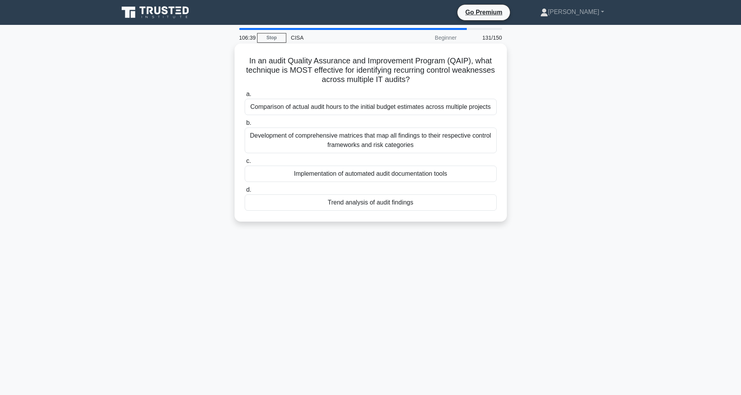
click at [372, 211] on div "Trend analysis of audit findings" at bounding box center [371, 203] width 252 height 16
click at [245, 193] on input "d. Trend analysis of audit findings" at bounding box center [245, 190] width 0 height 5
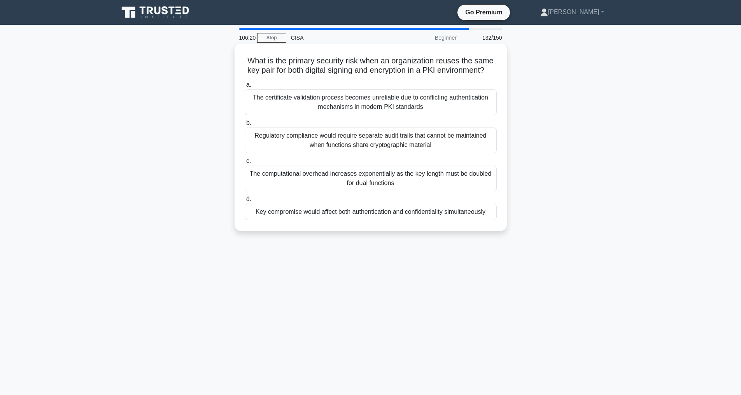
click at [372, 220] on div "Key compromise would affect both authentication and confidentiality simultaneou…" at bounding box center [371, 212] width 252 height 16
click at [245, 202] on input "d. Key compromise would affect both authentication and confidentiality simultan…" at bounding box center [245, 199] width 0 height 5
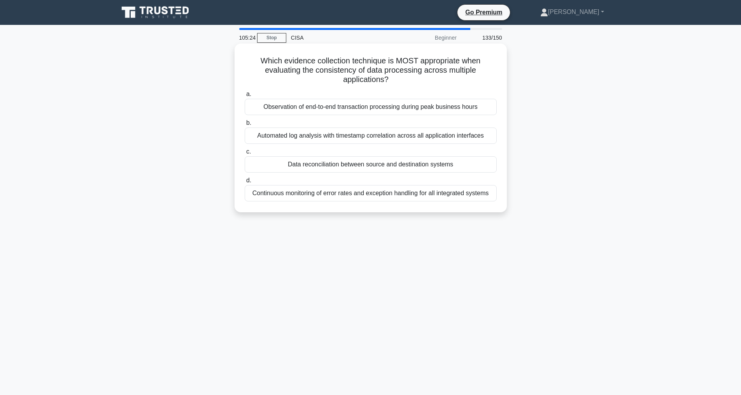
click at [375, 164] on div "Data reconciliation between source and destination systems" at bounding box center [371, 164] width 252 height 16
click at [245, 154] on input "c. Data reconciliation between source and destination systems" at bounding box center [245, 151] width 0 height 5
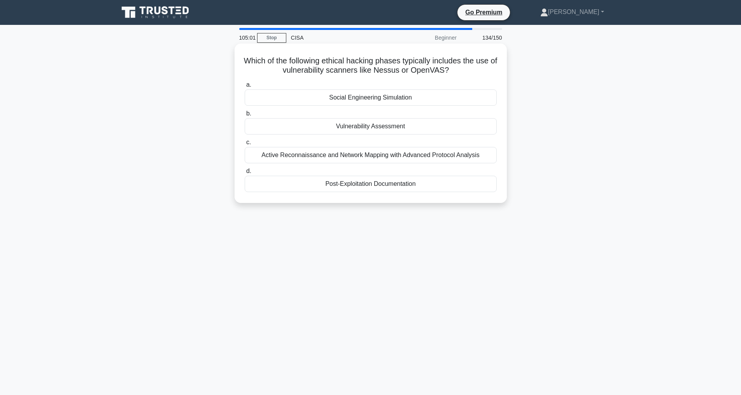
click at [365, 127] on div "Vulnerability Assessment" at bounding box center [371, 126] width 252 height 16
click at [245, 116] on input "b. Vulnerability Assessment" at bounding box center [245, 113] width 0 height 5
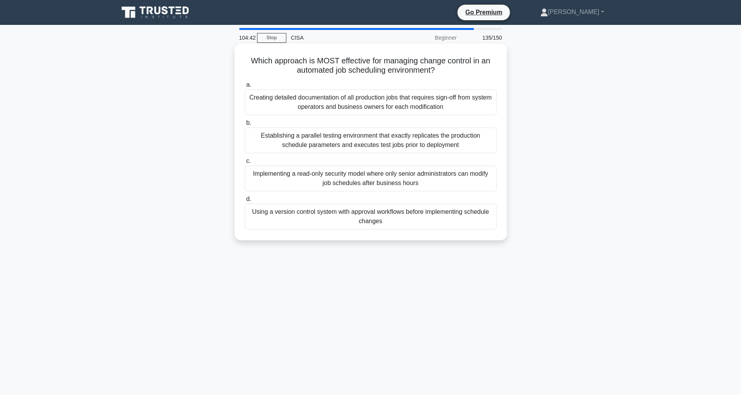
click at [383, 221] on div "Using a version control system with approval workflows before implementing sche…" at bounding box center [371, 217] width 252 height 26
click at [245, 202] on input "d. Using a version control system with approval workflows before implementing s…" at bounding box center [245, 199] width 0 height 5
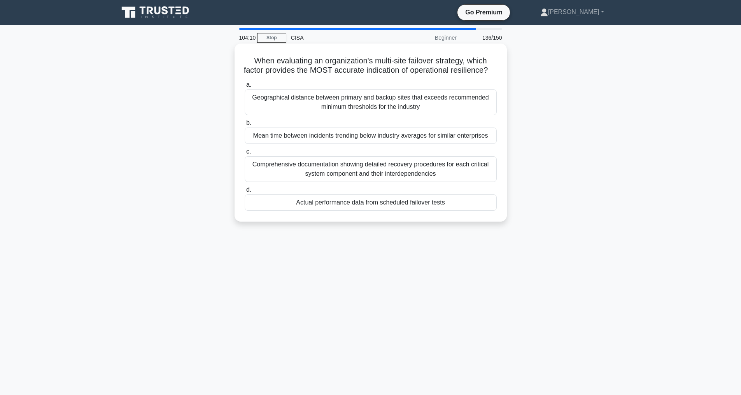
click at [350, 211] on div "Actual performance data from scheduled failover tests" at bounding box center [371, 203] width 252 height 16
click at [245, 193] on input "d. Actual performance data from scheduled failover tests" at bounding box center [245, 190] width 0 height 5
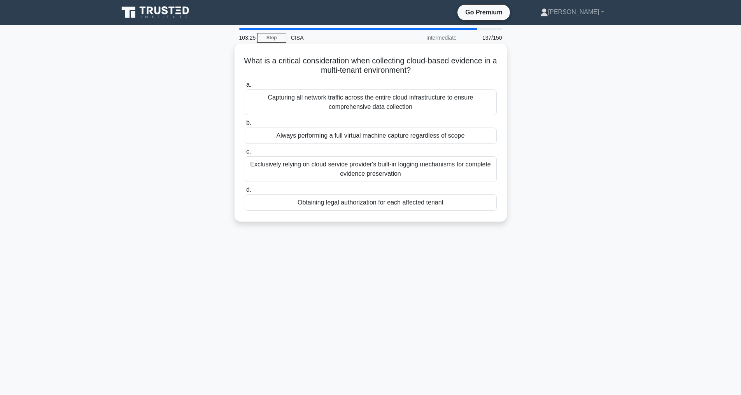
click at [344, 200] on div "Obtaining legal authorization for each affected tenant" at bounding box center [371, 203] width 252 height 16
click at [245, 193] on input "d. Obtaining legal authorization for each affected tenant" at bounding box center [245, 190] width 0 height 5
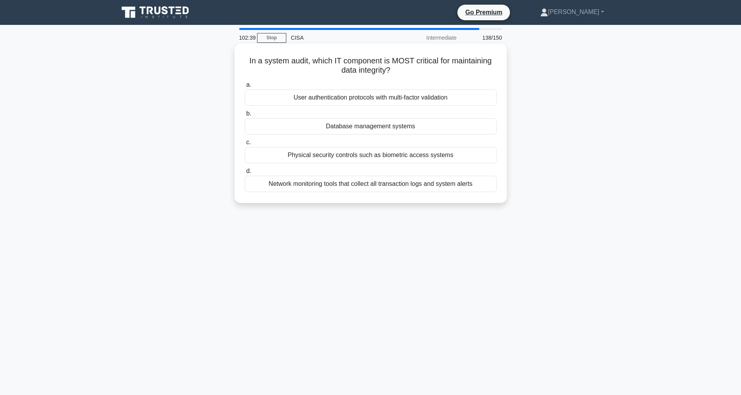
click at [347, 127] on div "Database management systems" at bounding box center [371, 126] width 252 height 16
click at [245, 116] on input "b. Database management systems" at bounding box center [245, 113] width 0 height 5
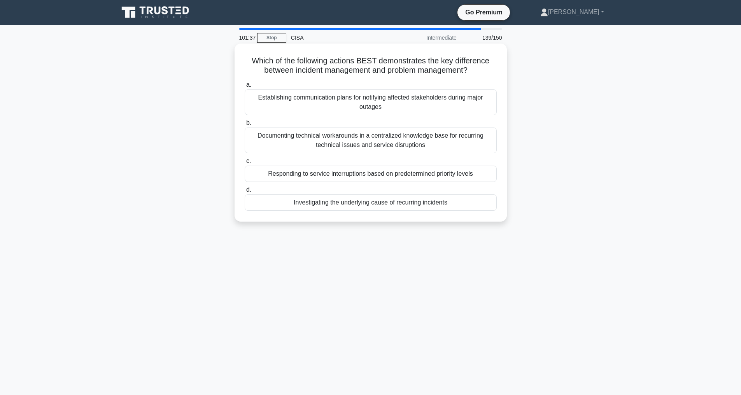
click at [354, 211] on div "Investigating the underlying cause of recurring incidents" at bounding box center [371, 203] width 252 height 16
click at [245, 193] on input "d. Investigating the underlying cause of recurring incidents" at bounding box center [245, 190] width 0 height 5
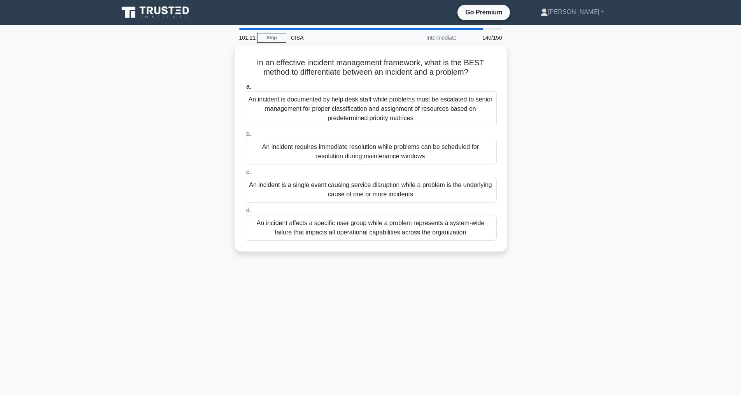
scroll to position [25, 0]
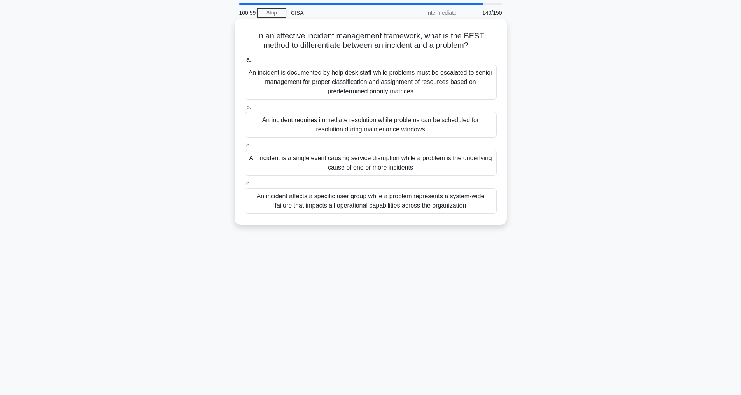
click at [316, 156] on div "An incident is a single event causing service disruption while a problem is the…" at bounding box center [371, 163] width 252 height 26
click at [269, 162] on div "An incident is a single event causing service disruption while a problem is the…" at bounding box center [371, 163] width 252 height 26
click at [245, 148] on input "c. An incident is a single event causing service disruption while a problem is …" at bounding box center [245, 145] width 0 height 5
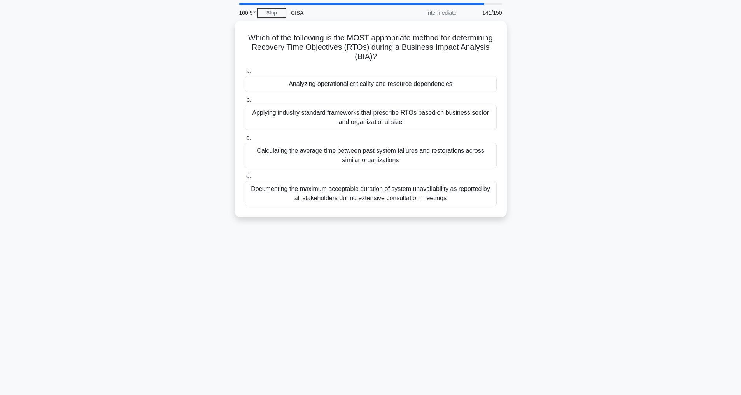
scroll to position [0, 0]
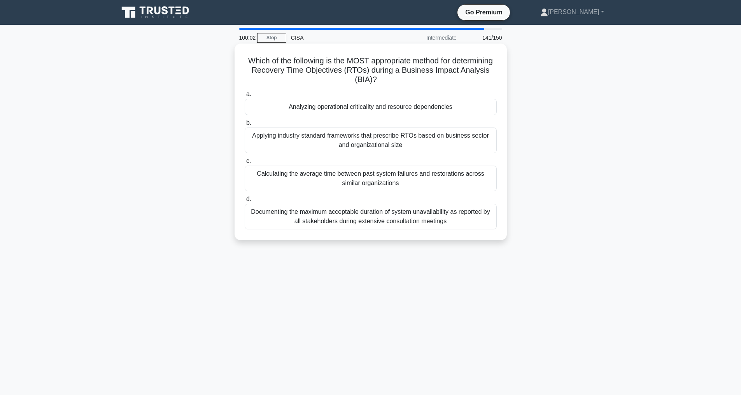
click at [265, 106] on div "Analyzing operational criticality and resource dependencies" at bounding box center [371, 107] width 252 height 16
click at [245, 97] on input "a. Analyzing operational criticality and resource dependencies" at bounding box center [245, 94] width 0 height 5
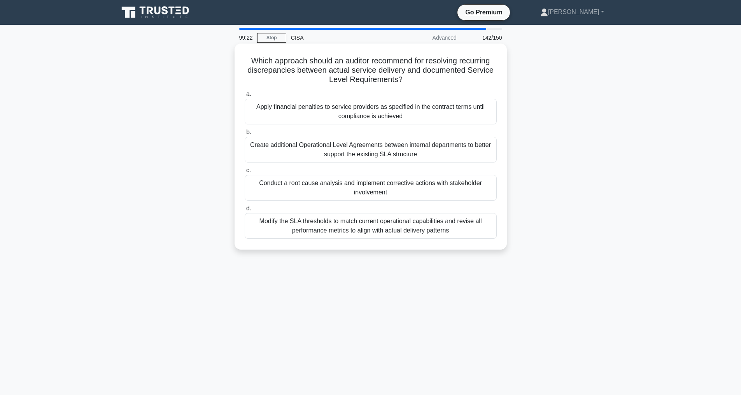
click at [381, 189] on div "Conduct a root cause analysis and implement corrective actions with stakeholder…" at bounding box center [371, 188] width 252 height 26
click at [245, 173] on input "c. Conduct a root cause analysis and implement corrective actions with stakehol…" at bounding box center [245, 170] width 0 height 5
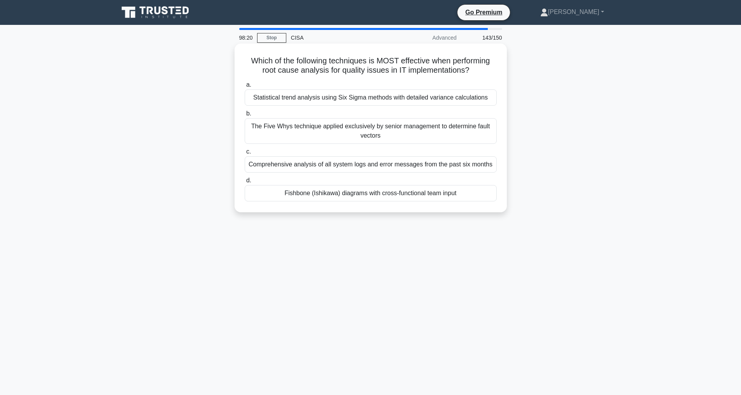
click at [366, 202] on div "Fishbone (Ishikawa) diagrams with cross-functional team input" at bounding box center [371, 193] width 252 height 16
click at [245, 183] on input "d. Fishbone (Ishikawa) diagrams with cross-functional team input" at bounding box center [245, 180] width 0 height 5
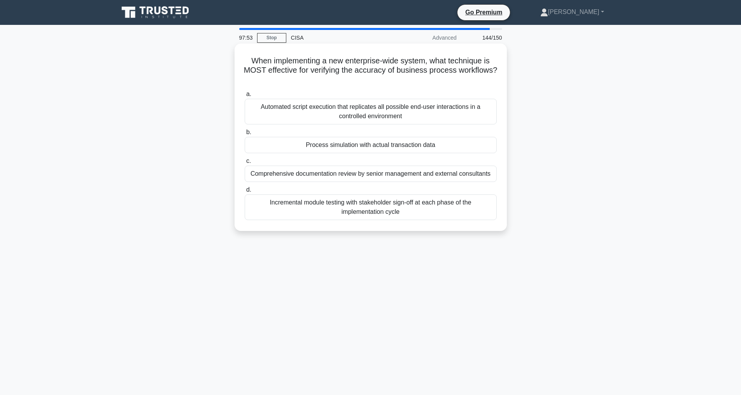
click at [369, 220] on div "Incremental module testing with stakeholder sign-off at each phase of the imple…" at bounding box center [371, 208] width 252 height 26
click at [245, 193] on input "d. Incremental module testing with stakeholder sign-off at each phase of the im…" at bounding box center [245, 190] width 0 height 5
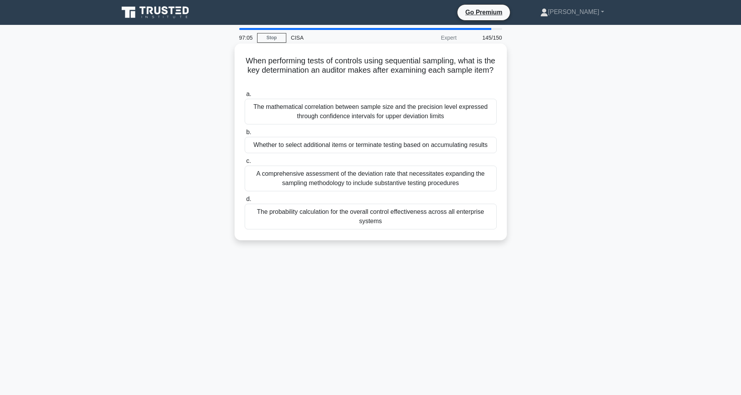
click at [301, 147] on div "Whether to select additional items or terminate testing based on accumulating r…" at bounding box center [371, 145] width 252 height 16
click at [245, 135] on input "b. Whether to select additional items or terminate testing based on accumulatin…" at bounding box center [245, 132] width 0 height 5
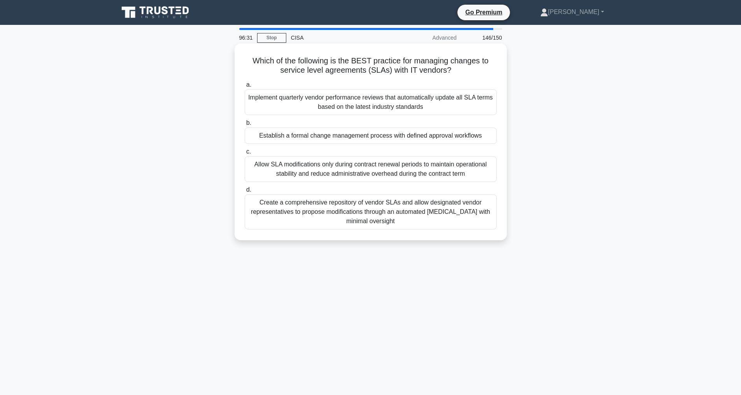
click at [366, 132] on div "Establish a formal change management process with defined approval workflows" at bounding box center [371, 136] width 252 height 16
click at [245, 126] on input "b. Establish a formal change management process with defined approval workflows" at bounding box center [245, 123] width 0 height 5
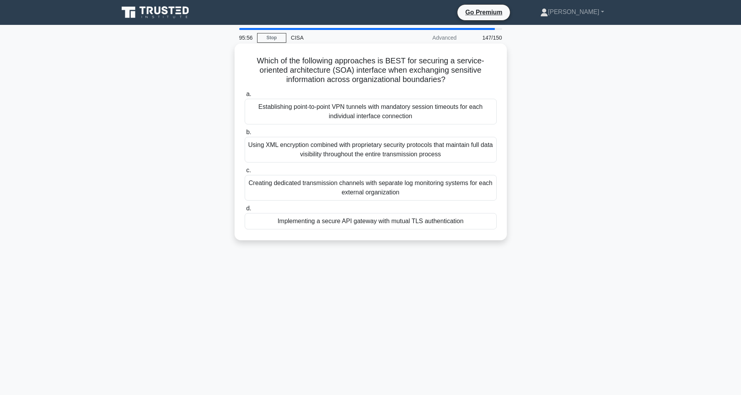
click at [363, 222] on div "Implementing a secure API gateway with mutual TLS authentication" at bounding box center [371, 221] width 252 height 16
click at [245, 211] on input "d. Implementing a secure API gateway with mutual TLS authentication" at bounding box center [245, 208] width 0 height 5
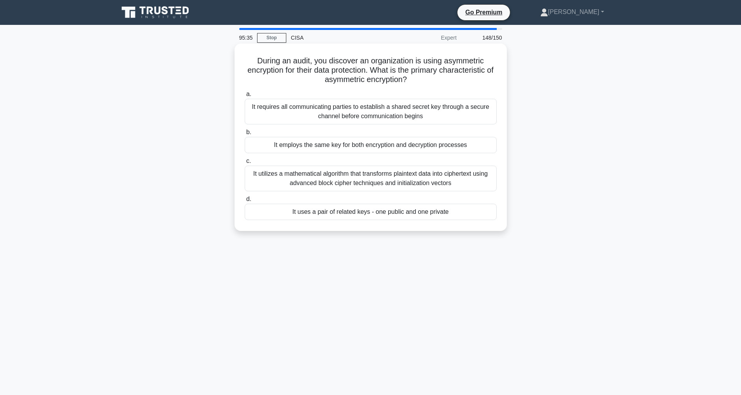
click at [375, 144] on div "It employs the same key for both encryption and decryption processes" at bounding box center [371, 145] width 252 height 16
click at [245, 135] on input "b. It employs the same key for both encryption and decryption processes" at bounding box center [245, 132] width 0 height 5
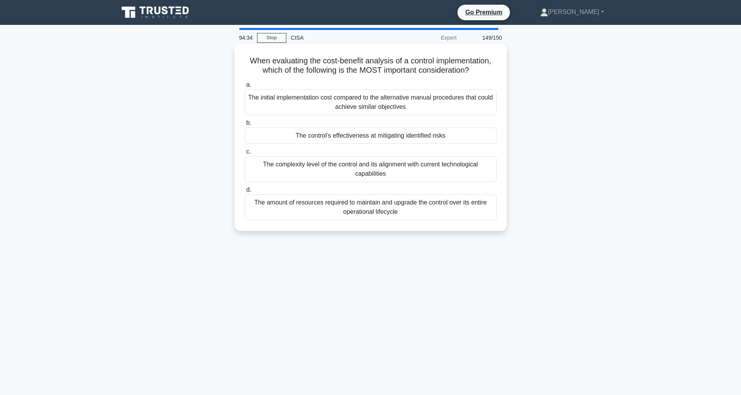
click at [356, 143] on div "The control's effectiveness at mitigating identified risks" at bounding box center [371, 136] width 252 height 16
click at [245, 126] on input "b. The control's effectiveness at mitigating identified risks" at bounding box center [245, 123] width 0 height 5
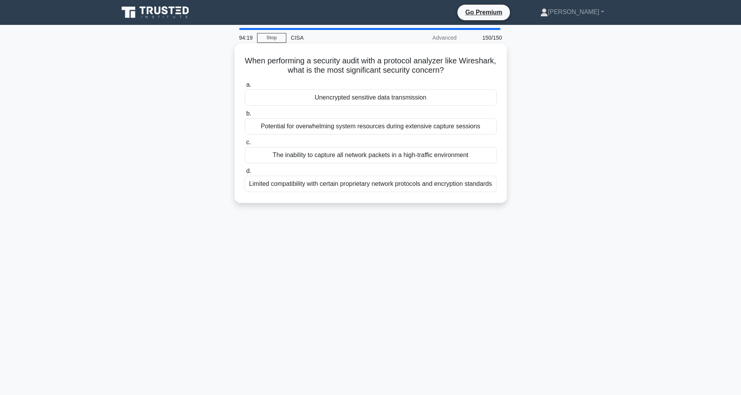
click at [354, 188] on div "Limited compatibility with certain proprietary network protocols and encryption…" at bounding box center [371, 184] width 252 height 16
click at [245, 174] on input "d. Limited compatibility with certain proprietary network protocols and encrypt…" at bounding box center [245, 171] width 0 height 5
